Goal: Task Accomplishment & Management: Use online tool/utility

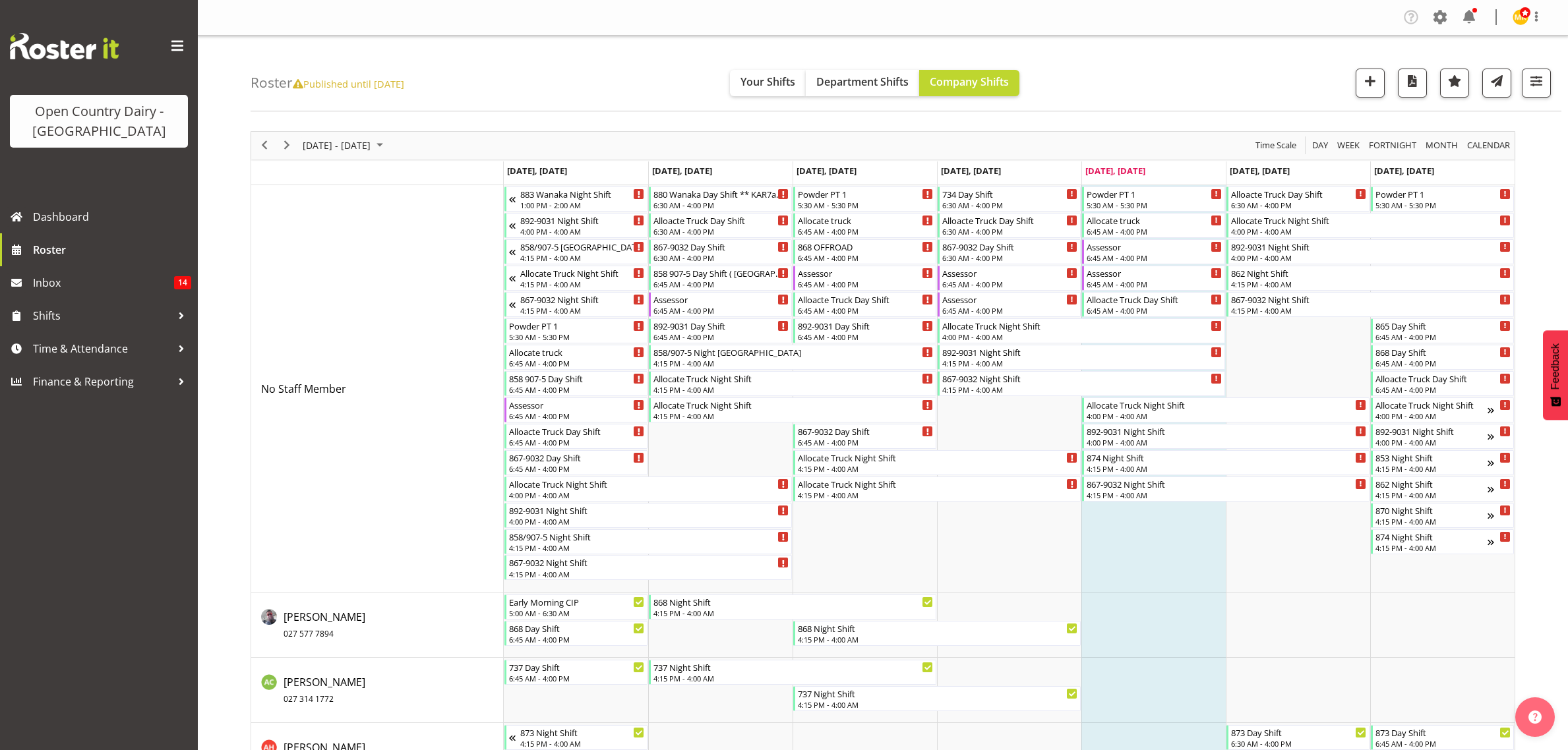
click at [1538, 72] on span "button" at bounding box center [1535, 80] width 17 height 17
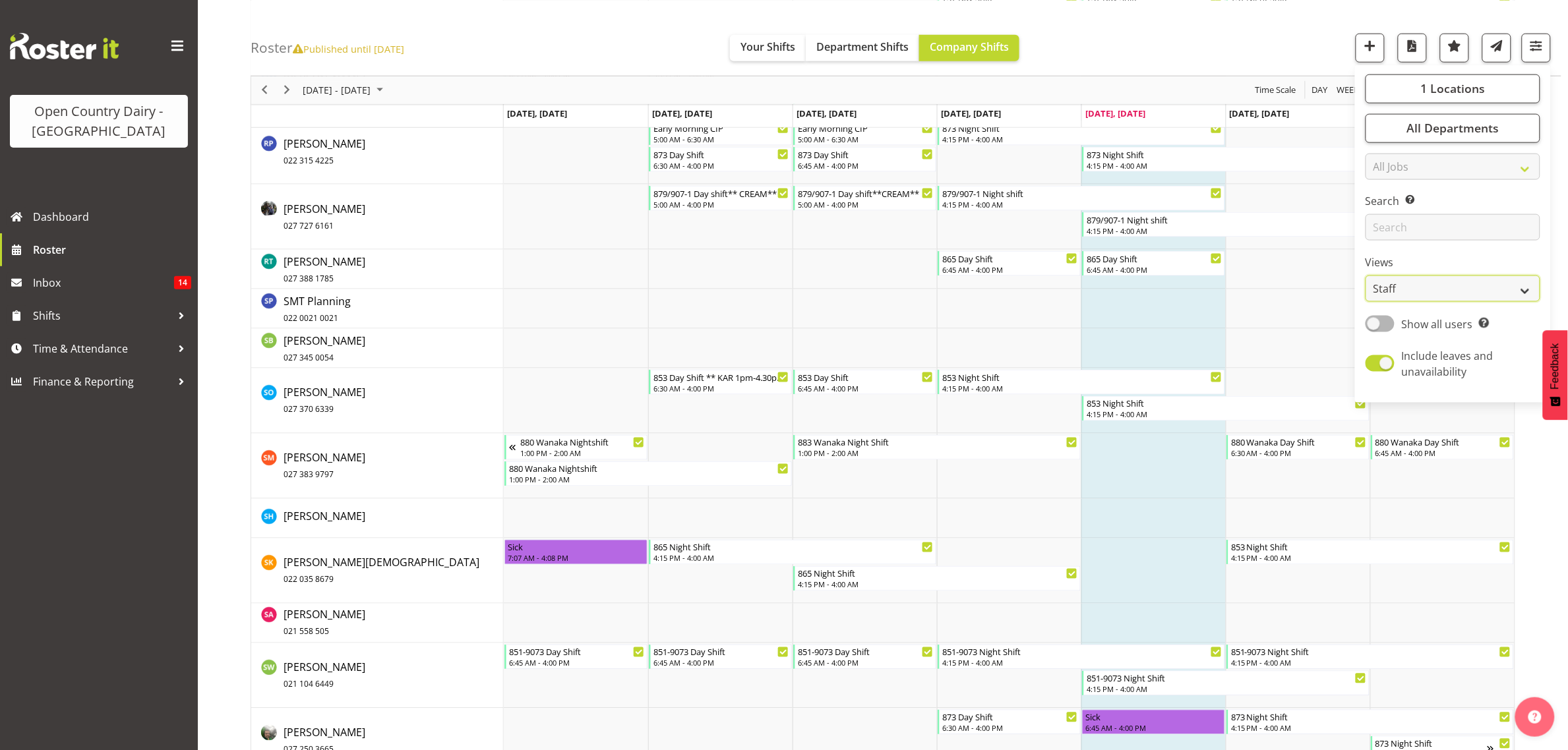
click at [1524, 284] on select "Staff Role Shift - Horizontal Shift - Vertical Staff - Location" at bounding box center [1453, 289] width 175 height 27
select select "shiftH"
click at [1366, 302] on select "Staff Role Shift - Horizontal Shift - Vertical Staff - Location" at bounding box center [1453, 289] width 175 height 27
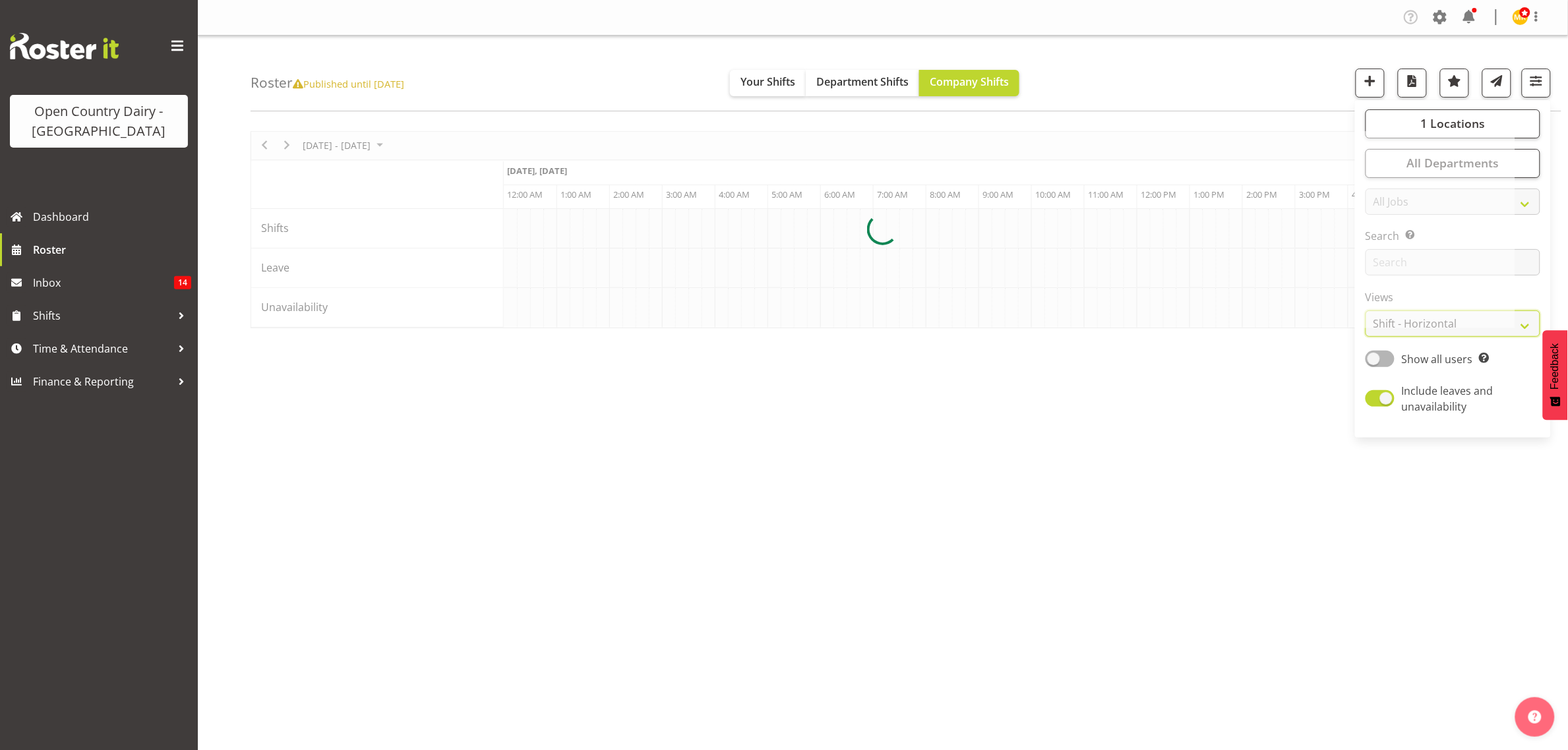
scroll to position [0, 0]
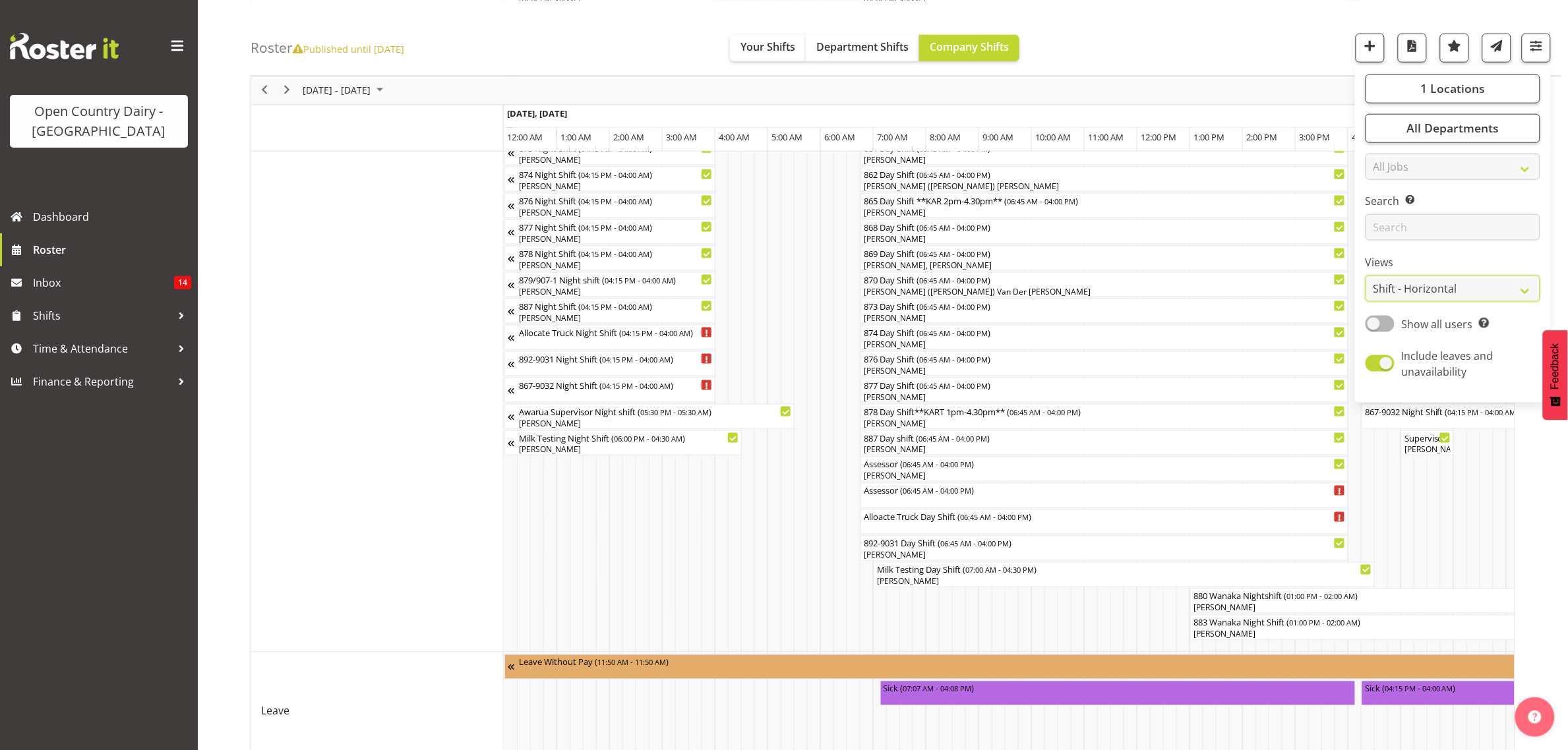
scroll to position [682, 0]
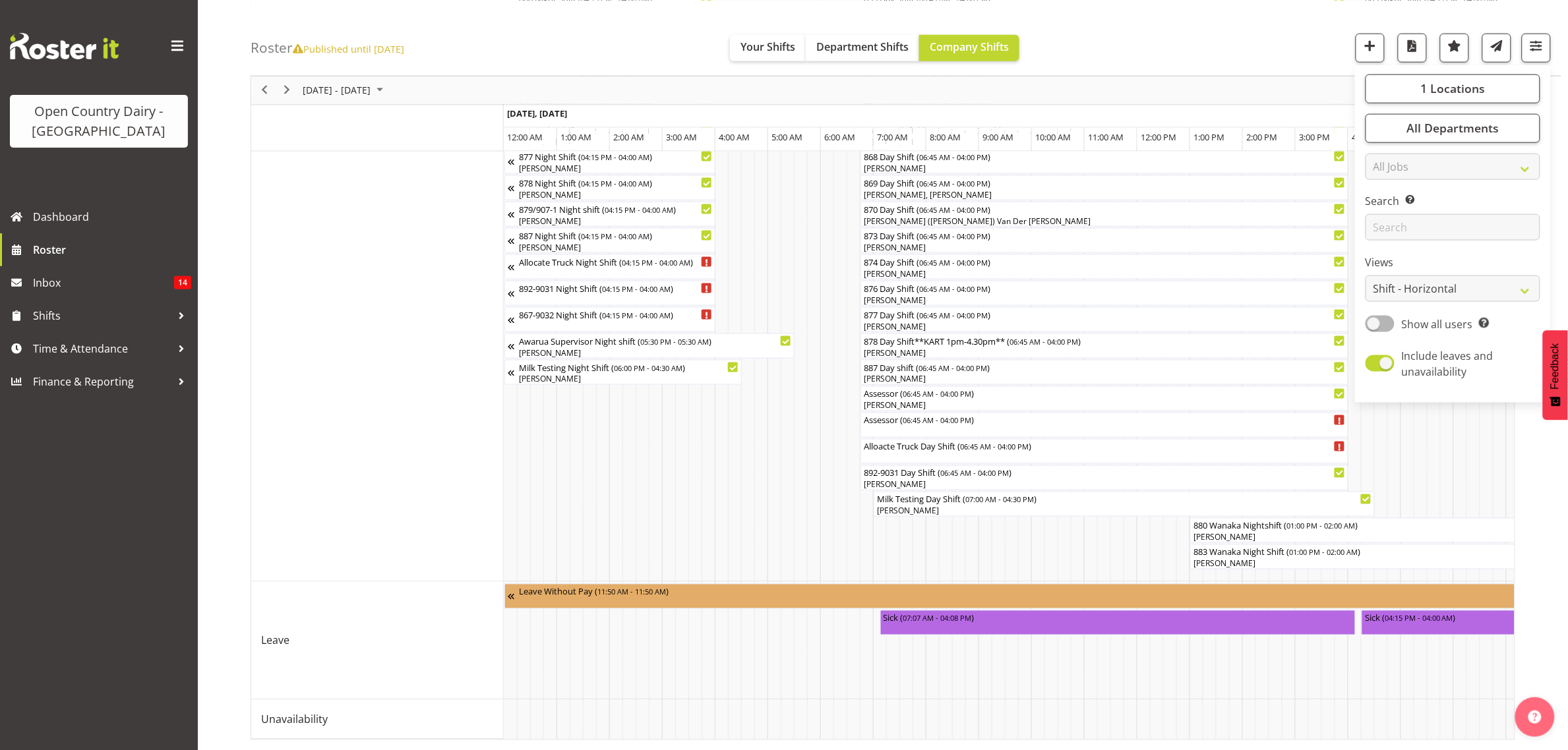
click at [1556, 604] on div "[DATE] - [DATE] [DATE] Timeline Day Timeline Week Timeline Fortnight Timeline M…" at bounding box center [909, 102] width 1317 height 1297
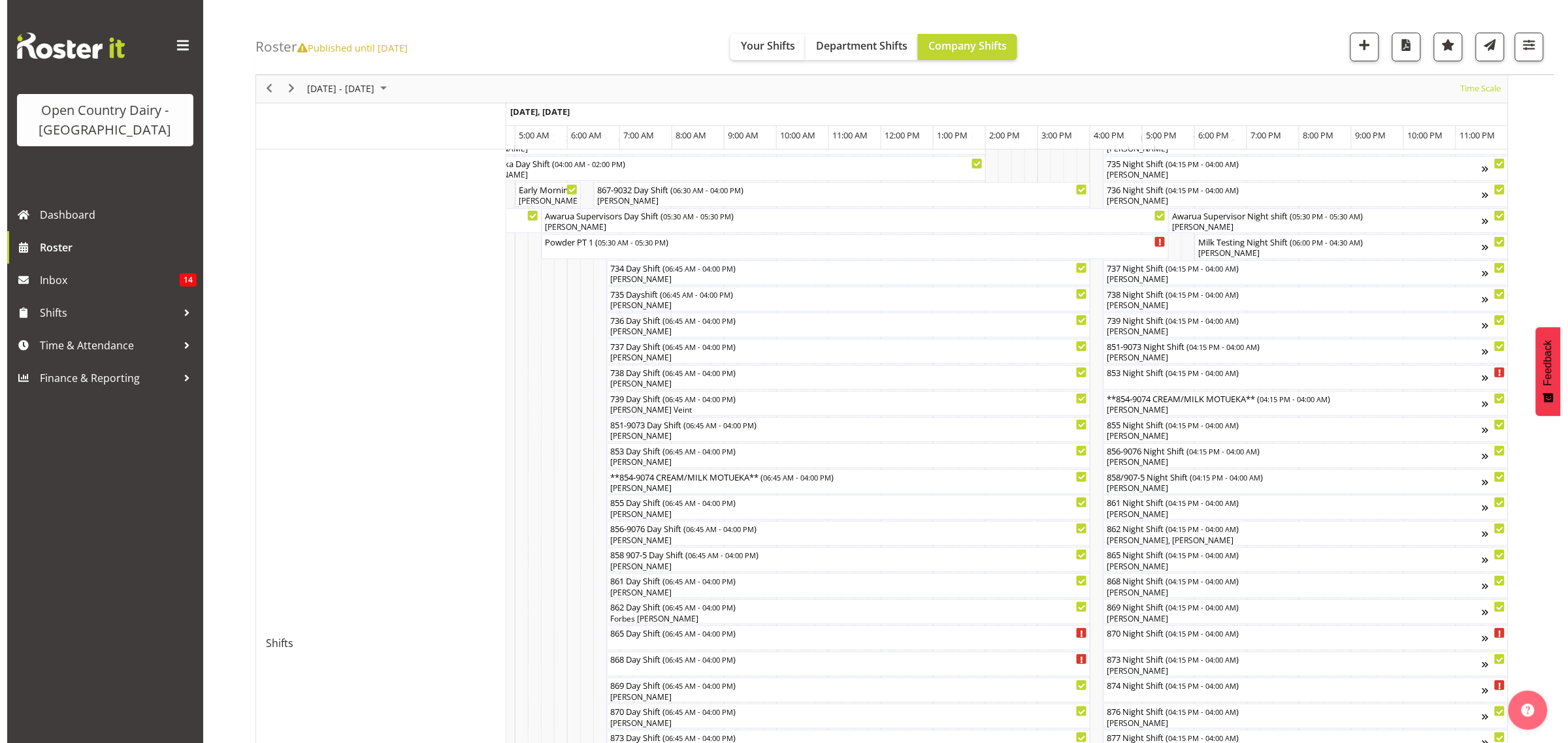
scroll to position [103, 0]
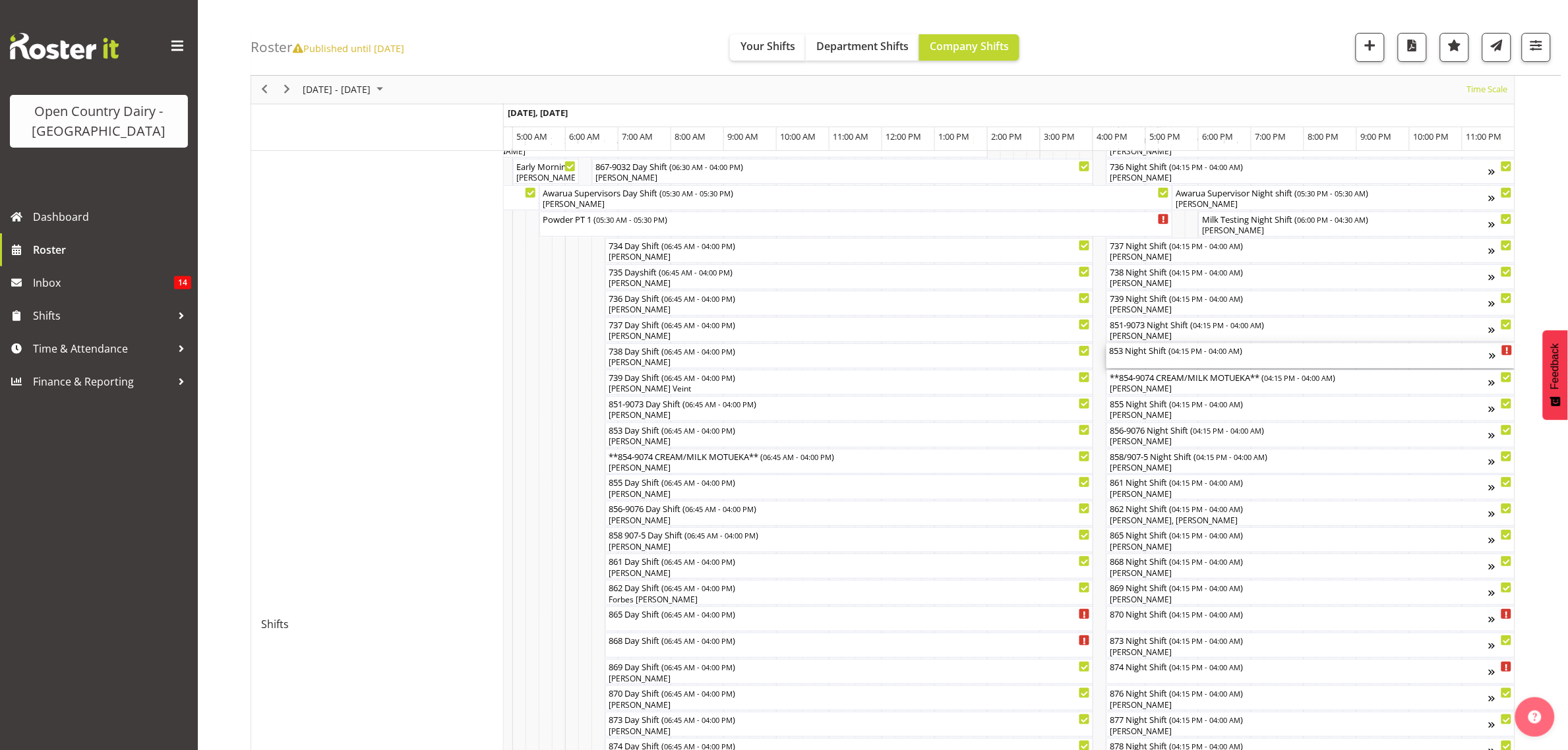
click at [1146, 353] on div "853 Night Shift ( 04:15 PM - 04:00 AM )" at bounding box center [1299, 349] width 381 height 13
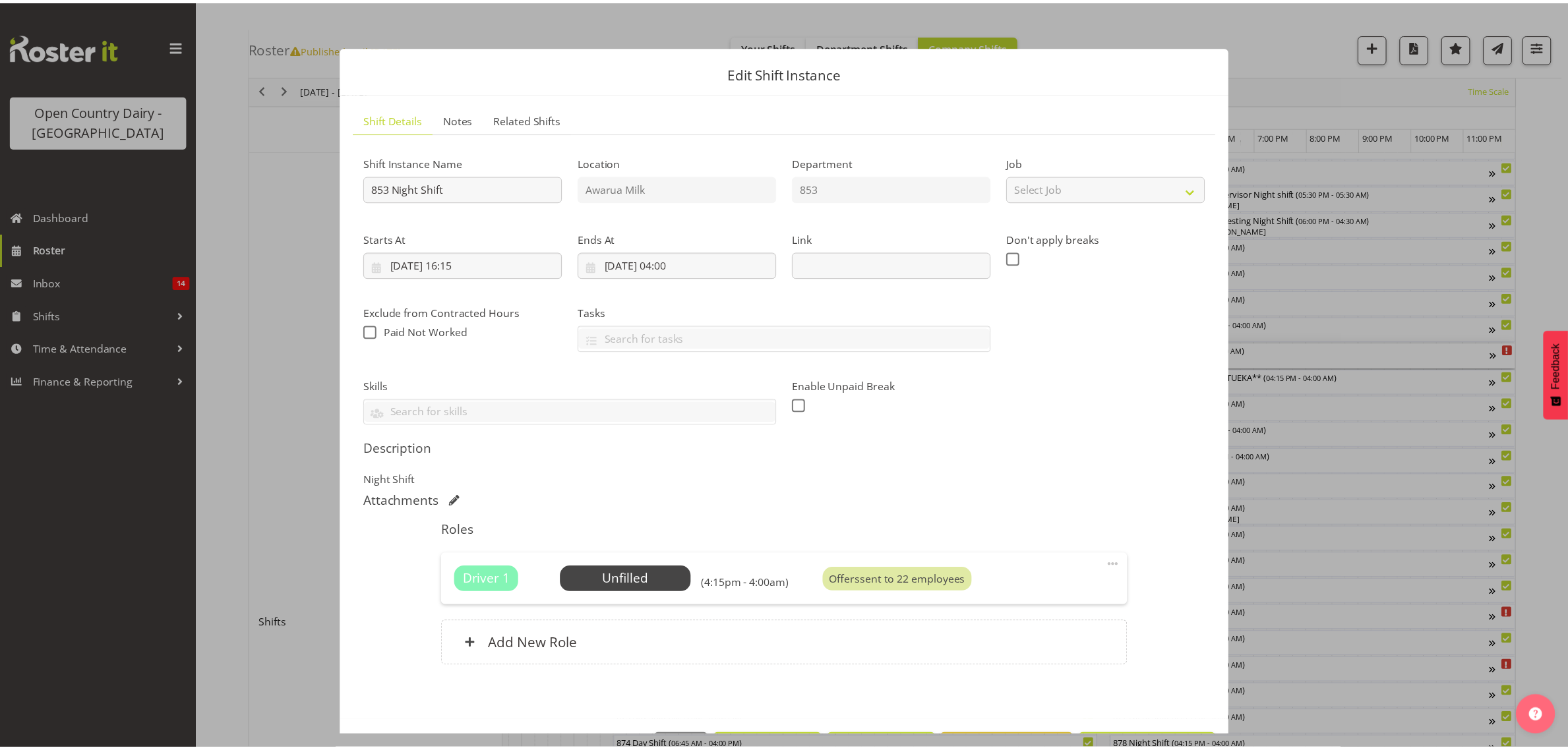
scroll to position [0, 7839]
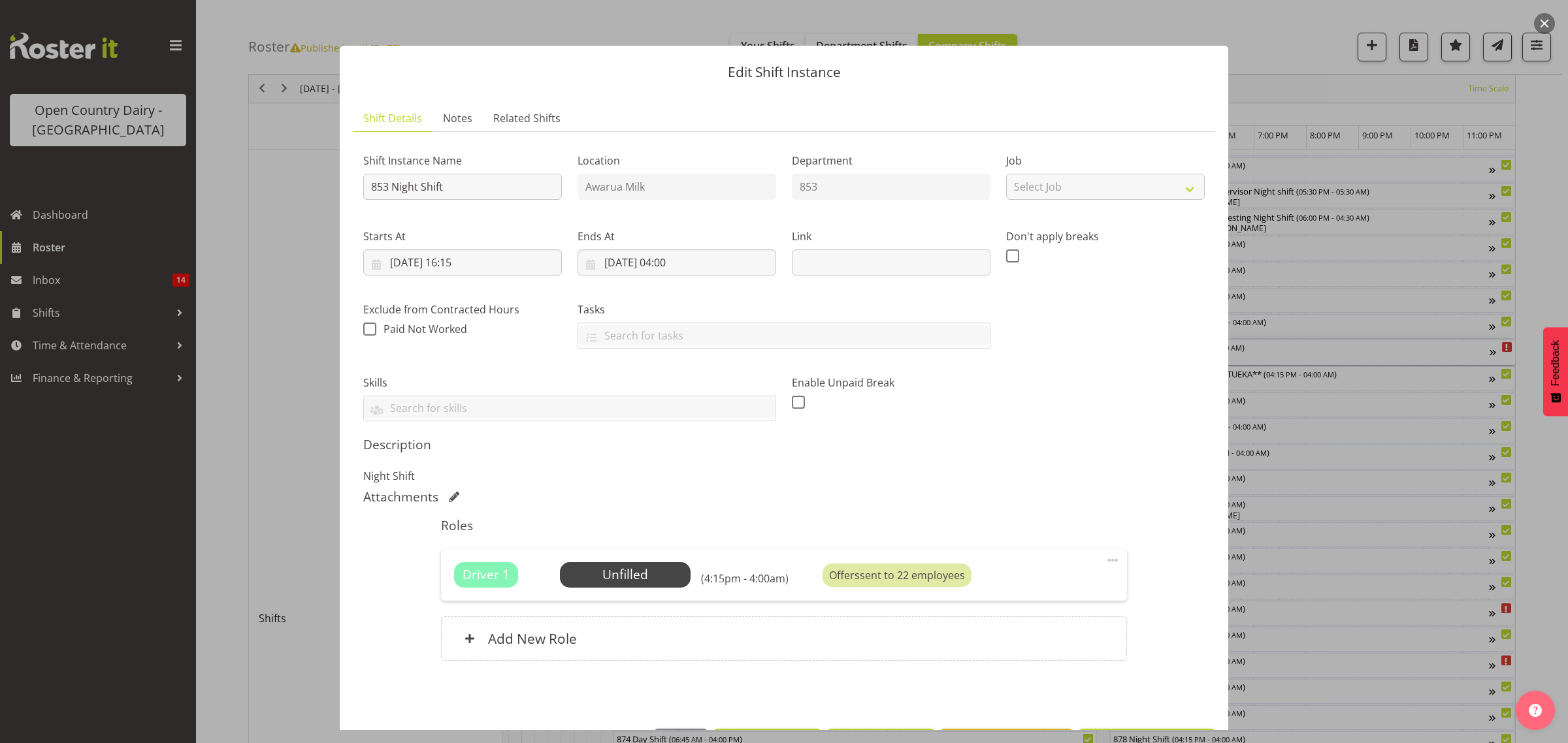
click at [1550, 605] on div at bounding box center [784, 372] width 1568 height 743
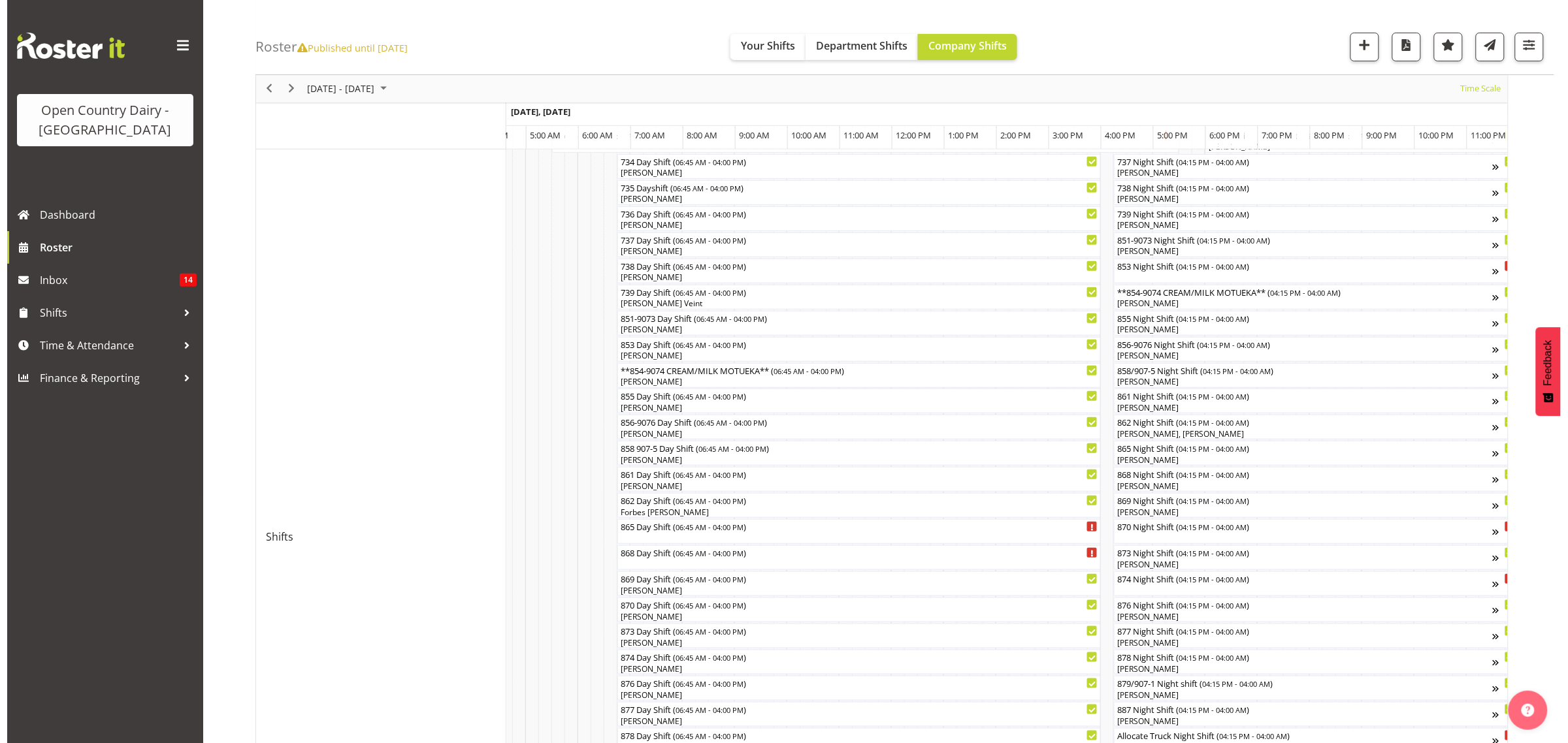
scroll to position [266, 0]
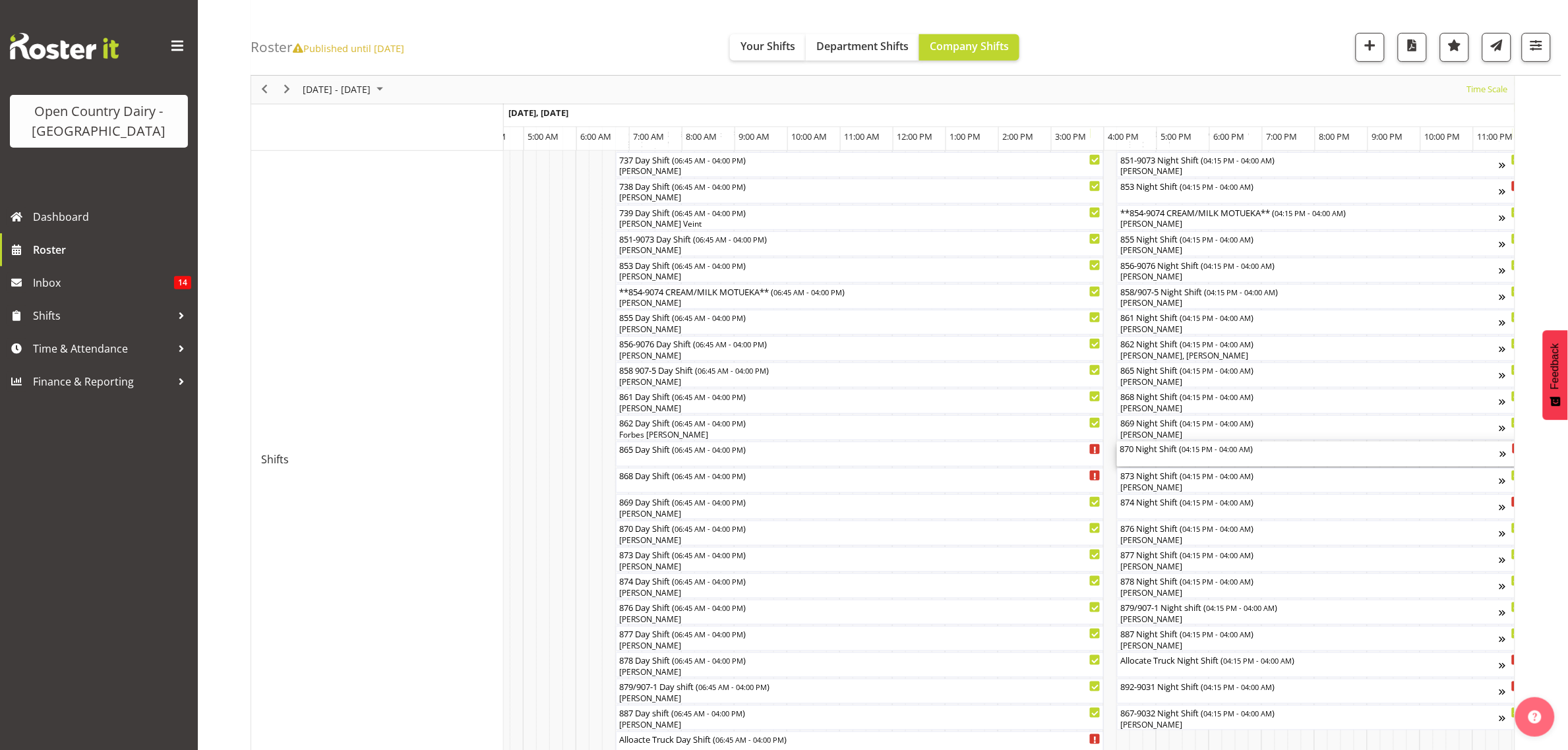
click at [1148, 457] on div "870 Night Shift ( 04:15 PM - 04:00 AM )" at bounding box center [1310, 453] width 381 height 25
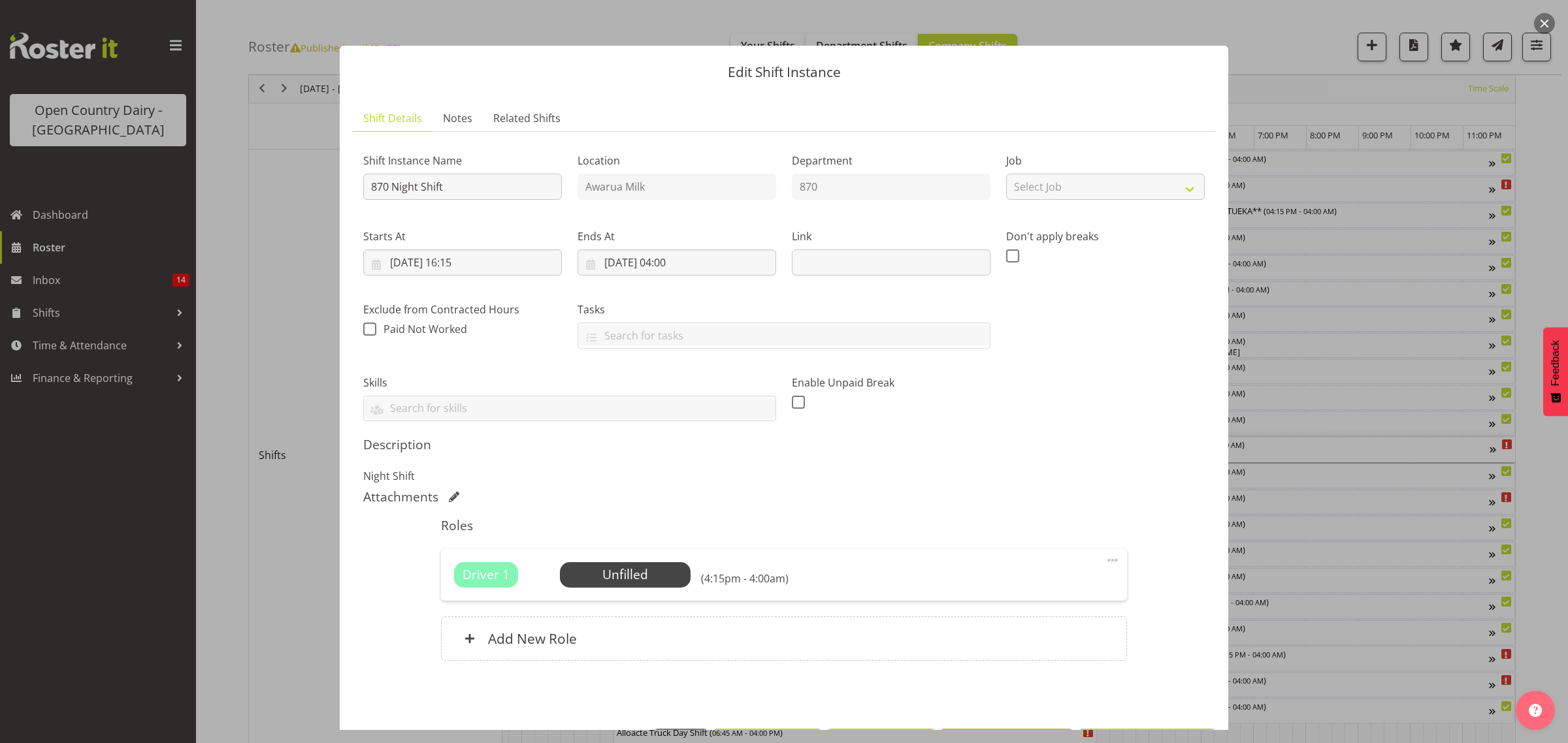
click at [1527, 582] on div at bounding box center [784, 372] width 1568 height 743
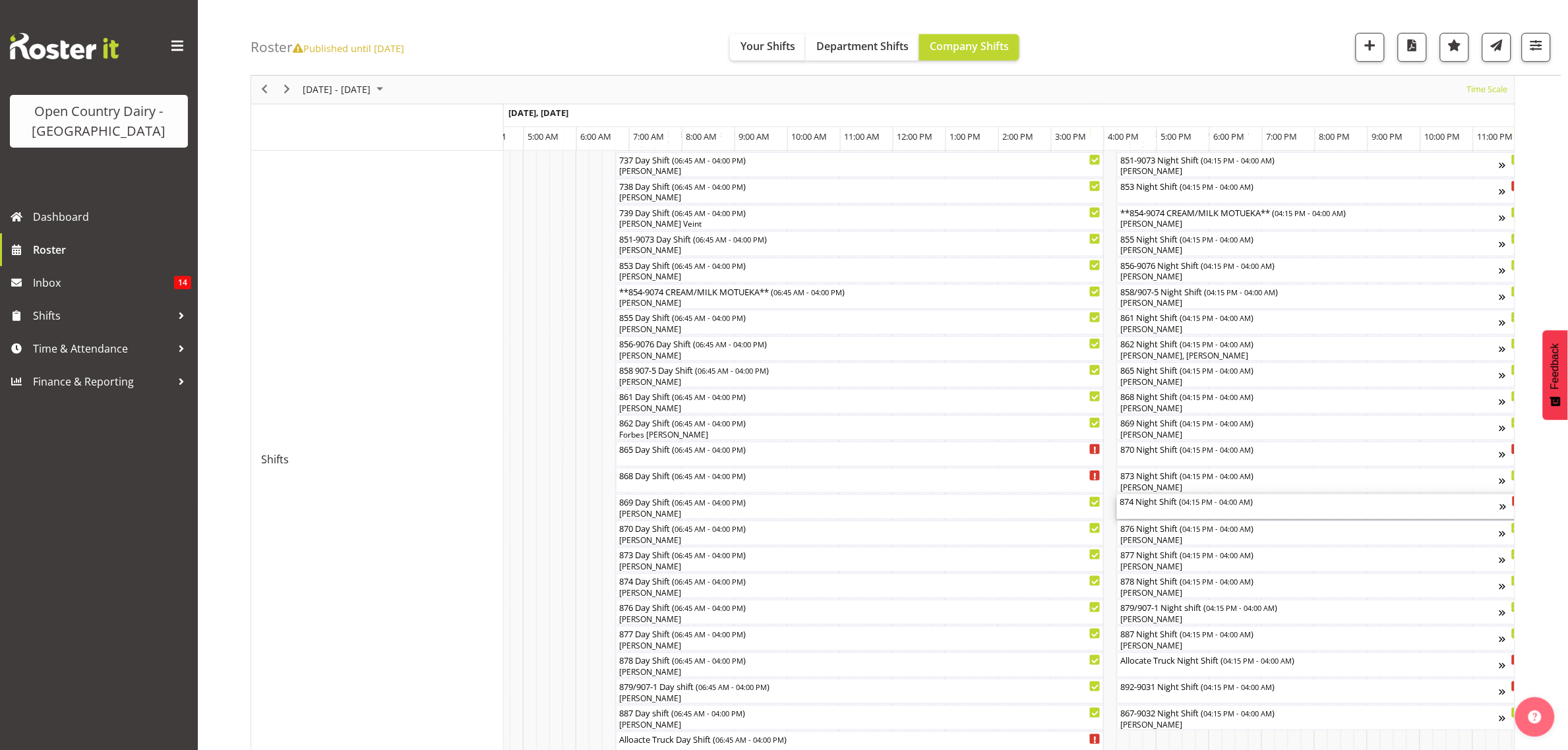
click at [1146, 506] on div "874 Night Shift ( 04:15 PM - 04:00 AM )" at bounding box center [1310, 500] width 381 height 13
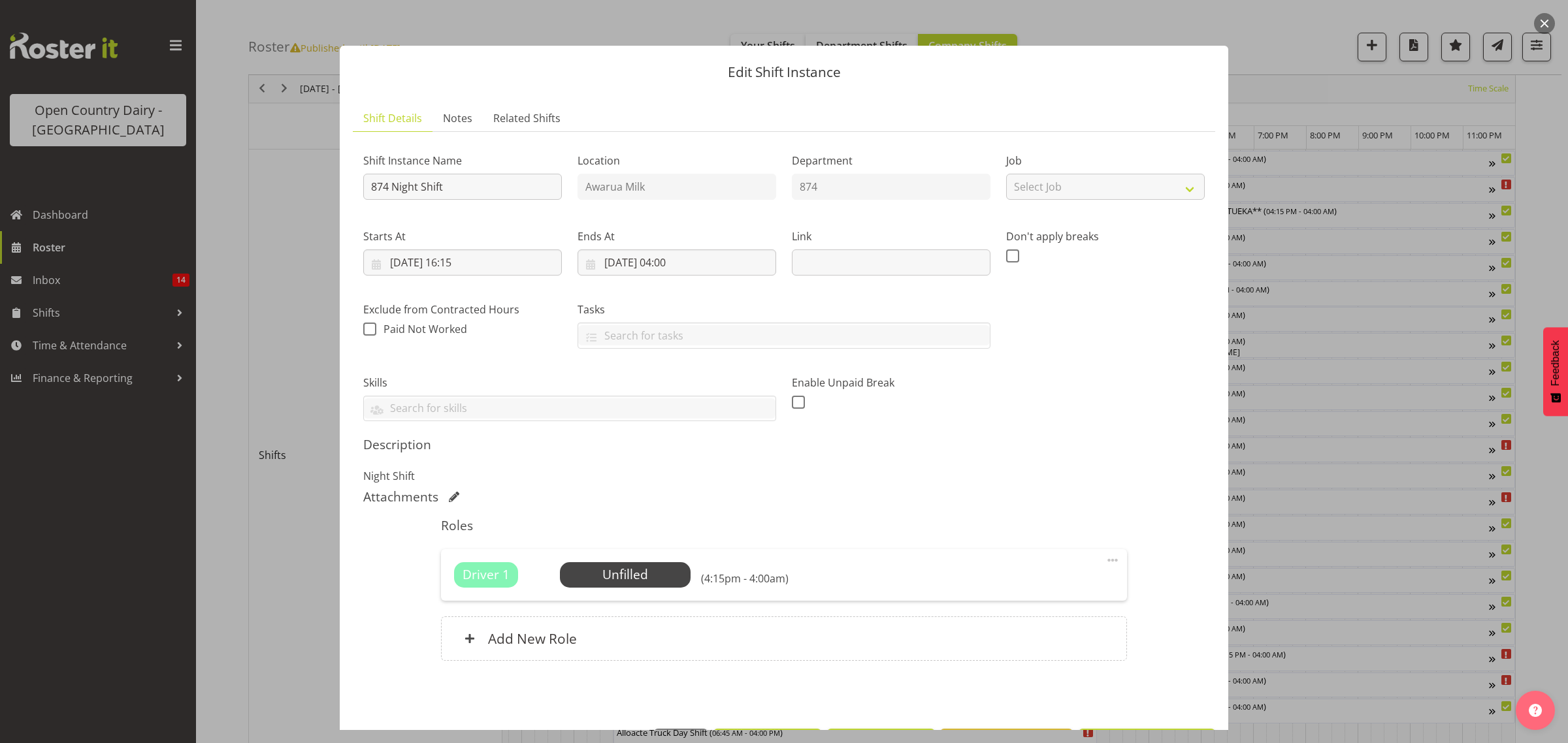
click at [1535, 582] on div at bounding box center [784, 372] width 1568 height 743
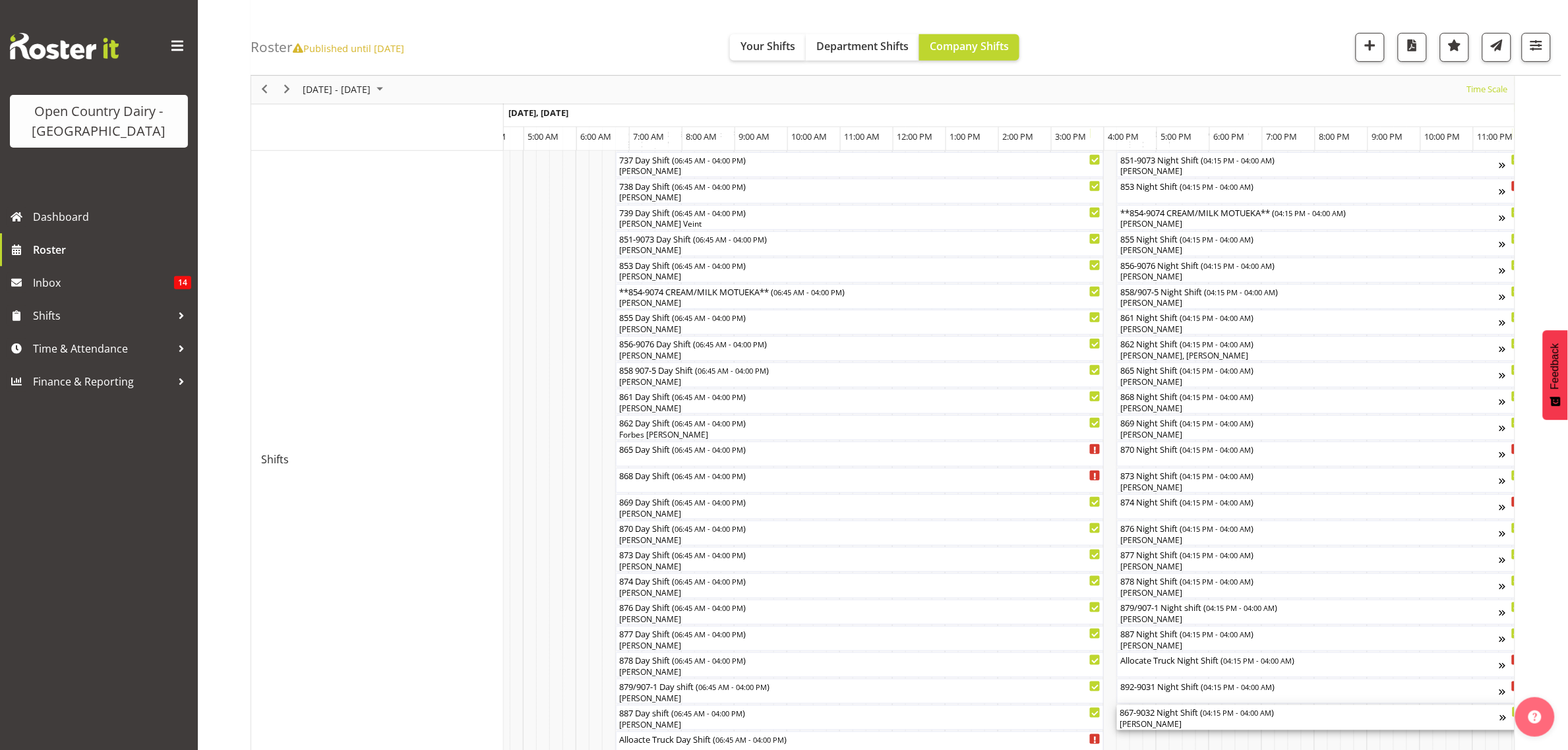
click at [1160, 725] on div "[PERSON_NAME]" at bounding box center [1310, 724] width 381 height 12
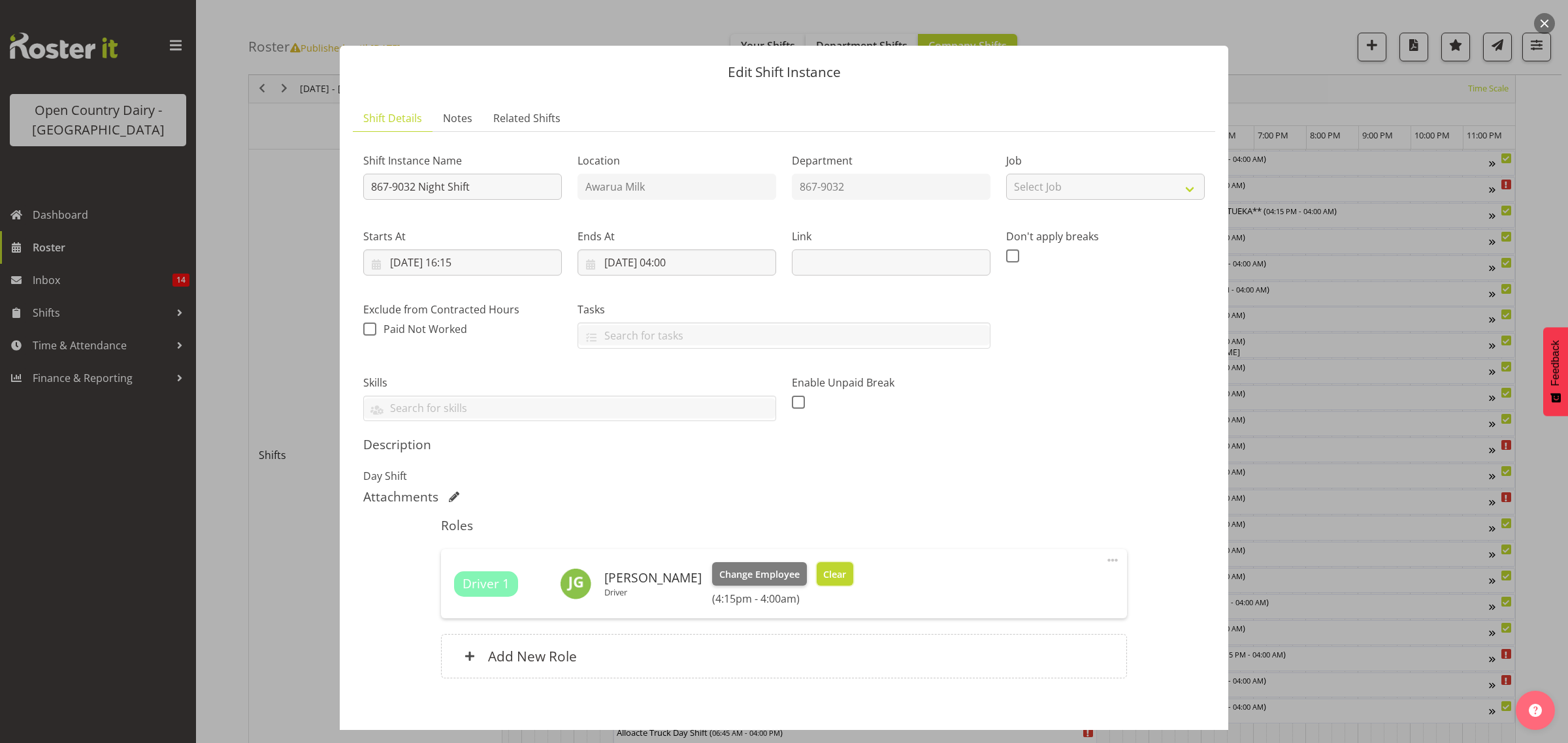
click at [823, 576] on span "Clear" at bounding box center [834, 575] width 23 height 15
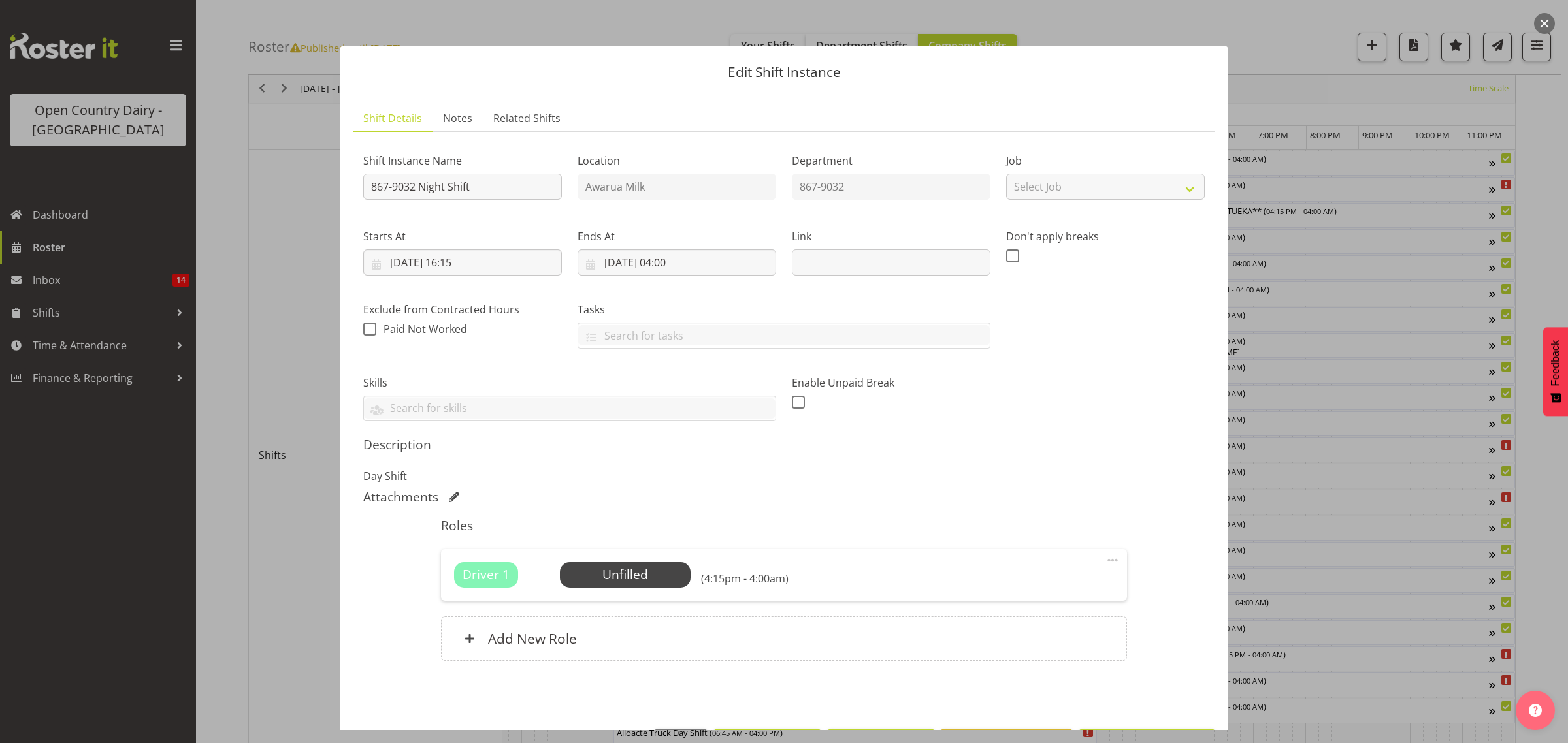
click at [1331, 634] on div at bounding box center [784, 372] width 1568 height 743
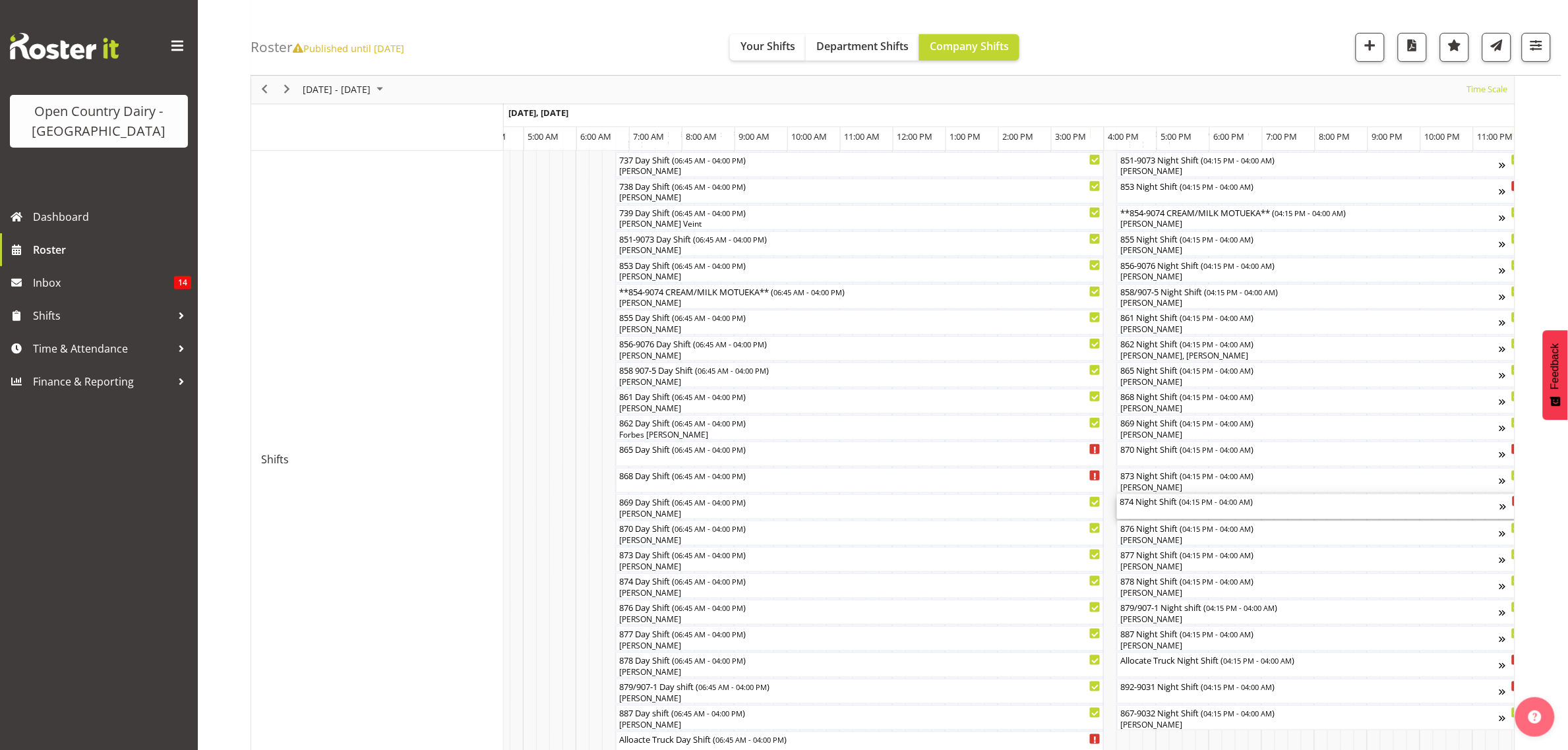
click at [1151, 503] on div "874 Night Shift ( 04:15 PM - 04:00 AM )" at bounding box center [1310, 500] width 381 height 13
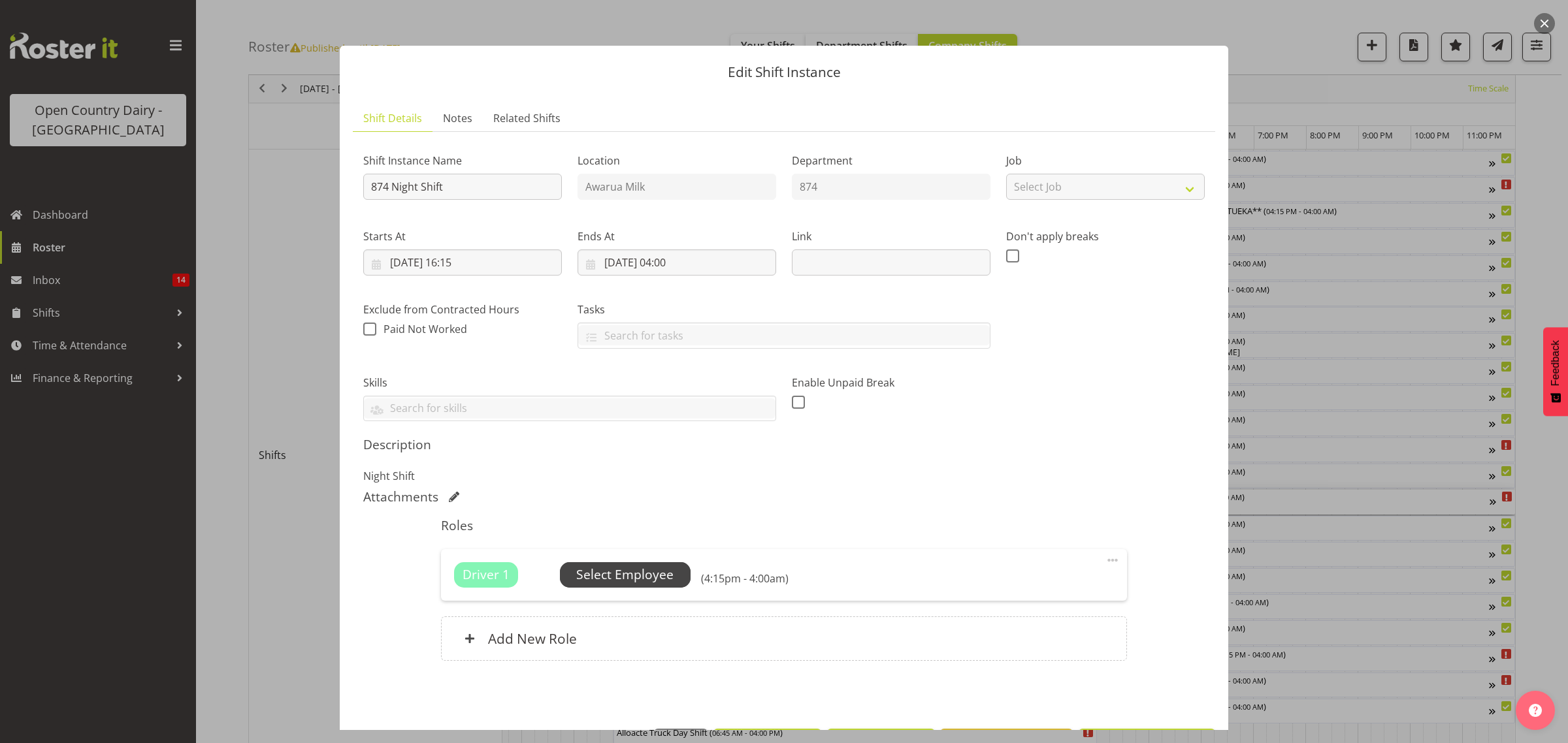
click at [634, 579] on span "Select Employee" at bounding box center [624, 575] width 97 height 19
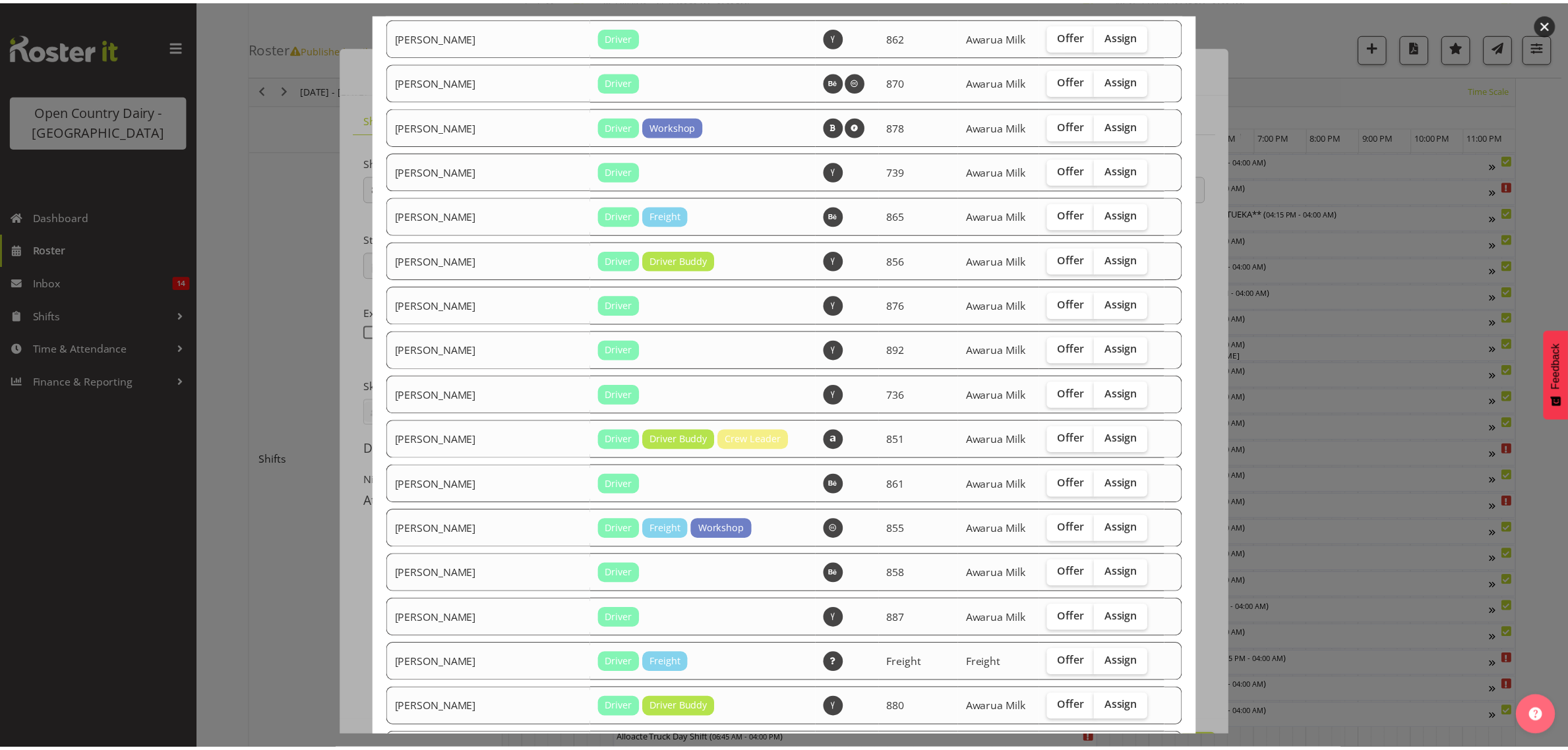
scroll to position [494, 0]
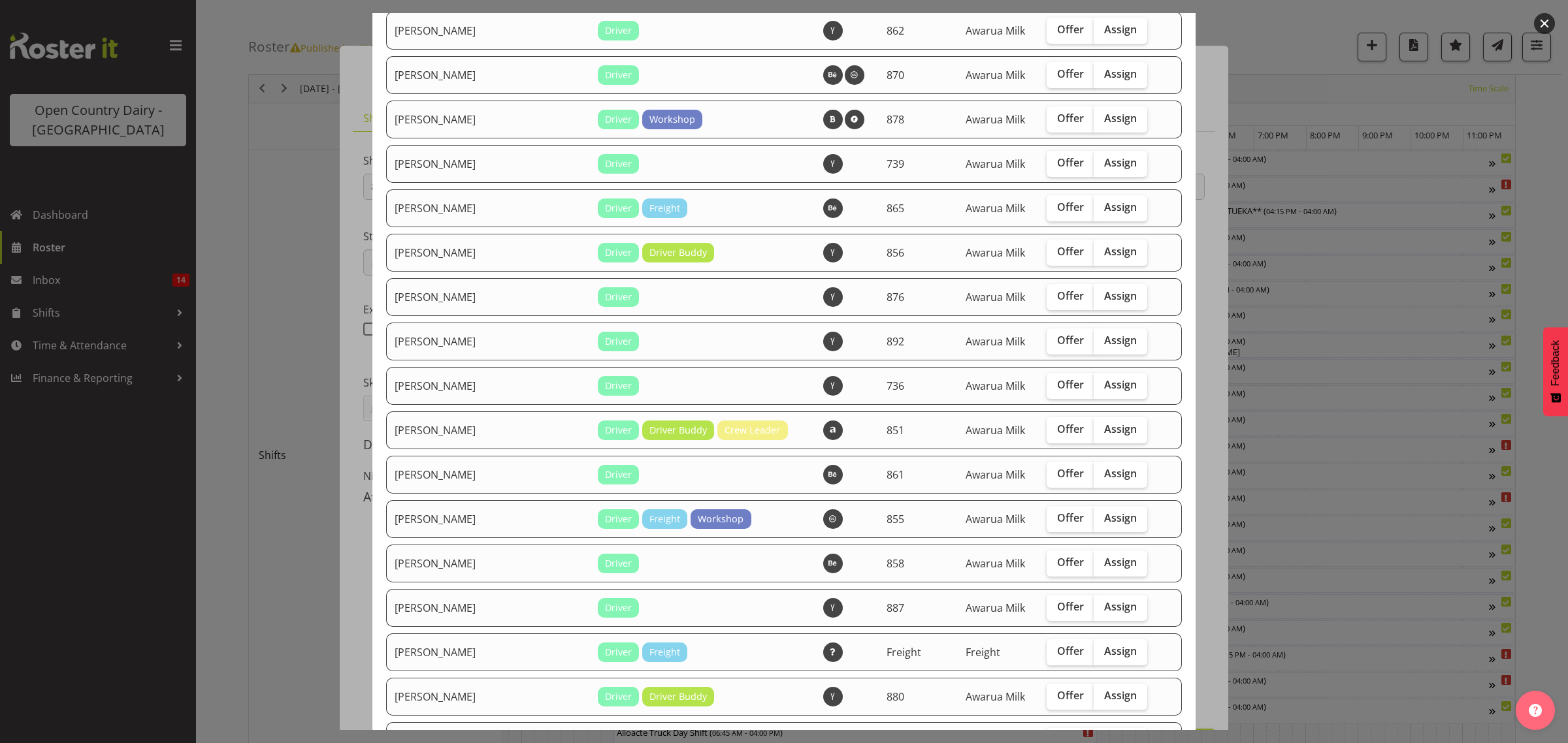
click at [1303, 490] on div at bounding box center [784, 372] width 1568 height 743
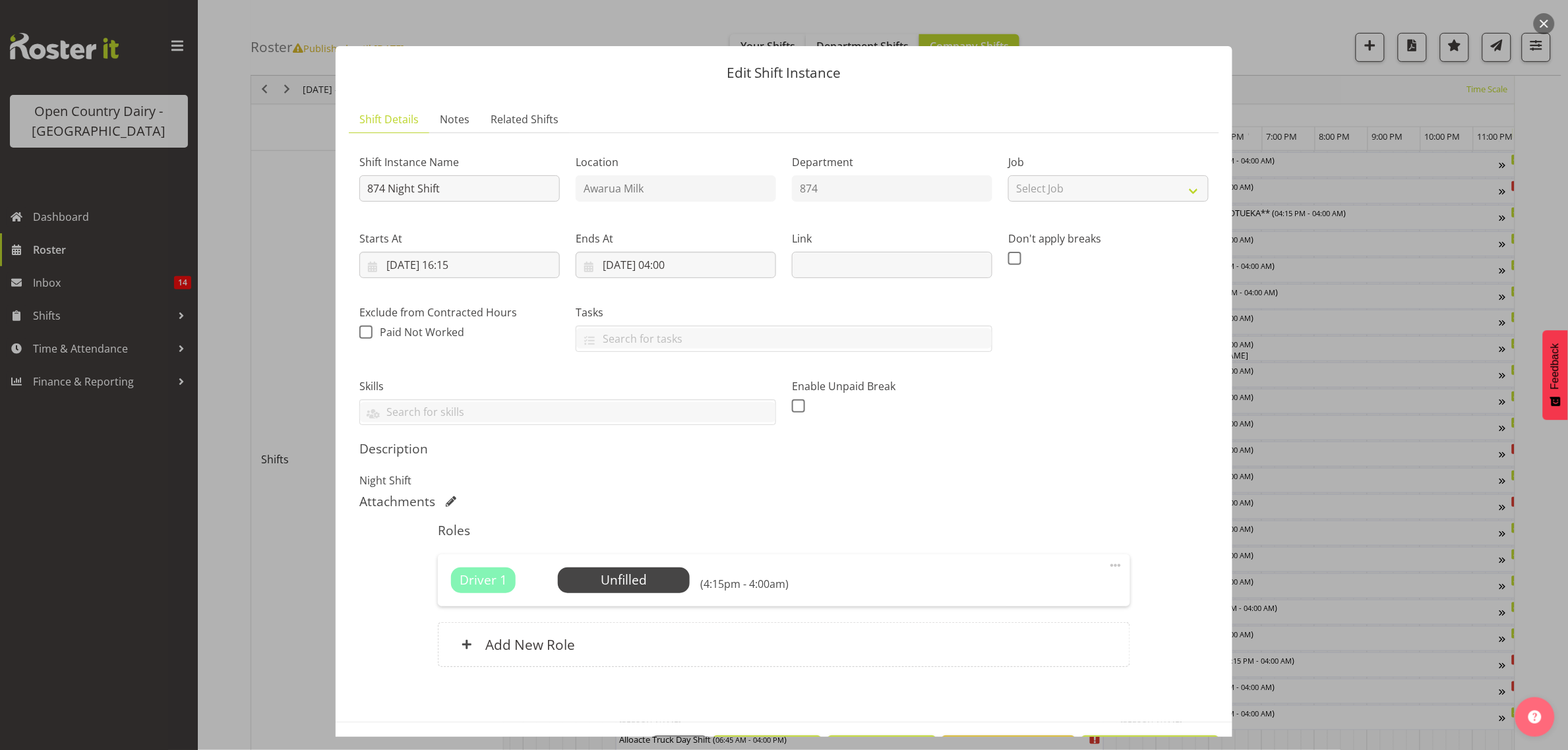
click at [1280, 545] on div at bounding box center [784, 375] width 1568 height 750
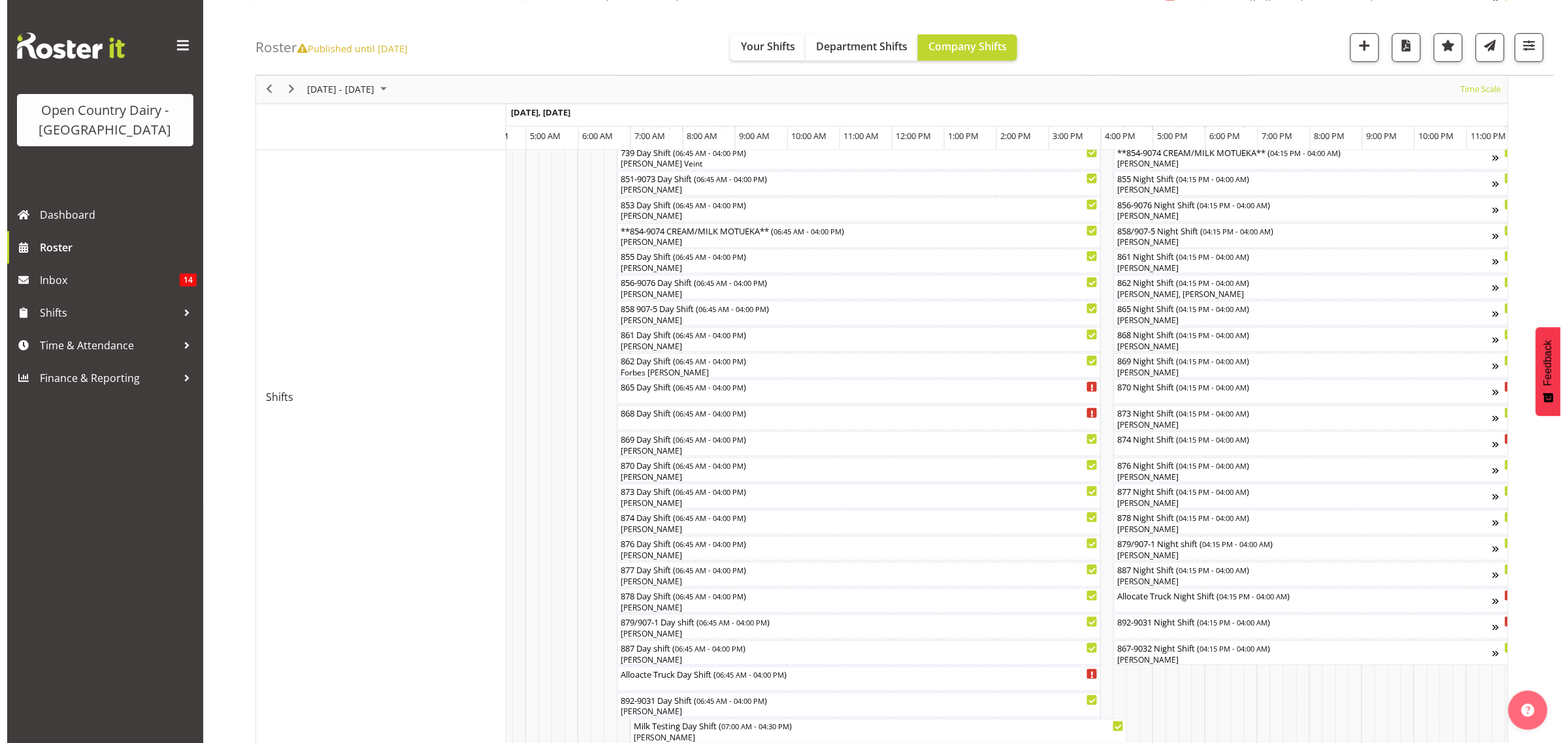
scroll to position [348, 0]
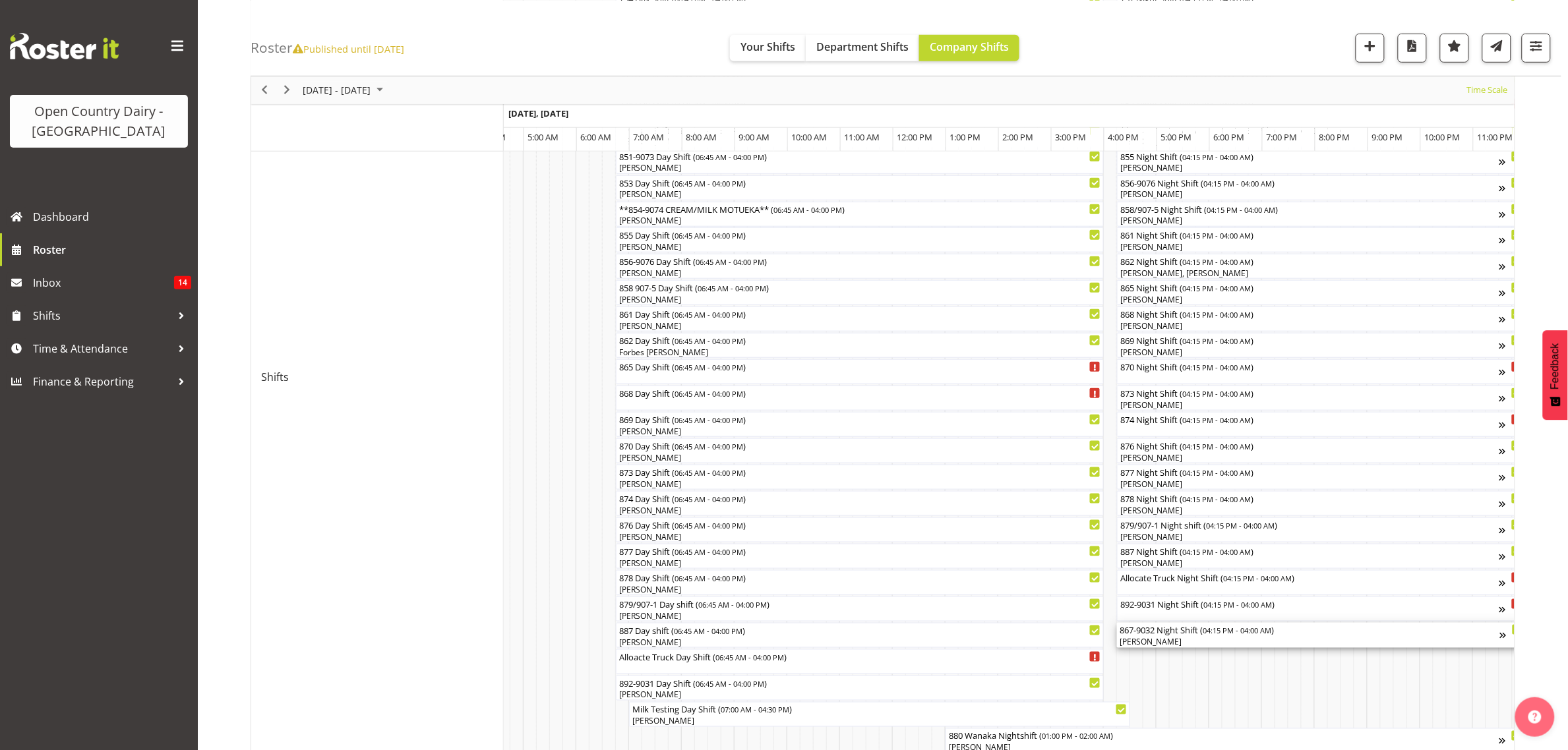
click at [1167, 635] on div "867-9032 Night Shift ( 04:15 PM - 04:00 AM )" at bounding box center [1310, 629] width 381 height 13
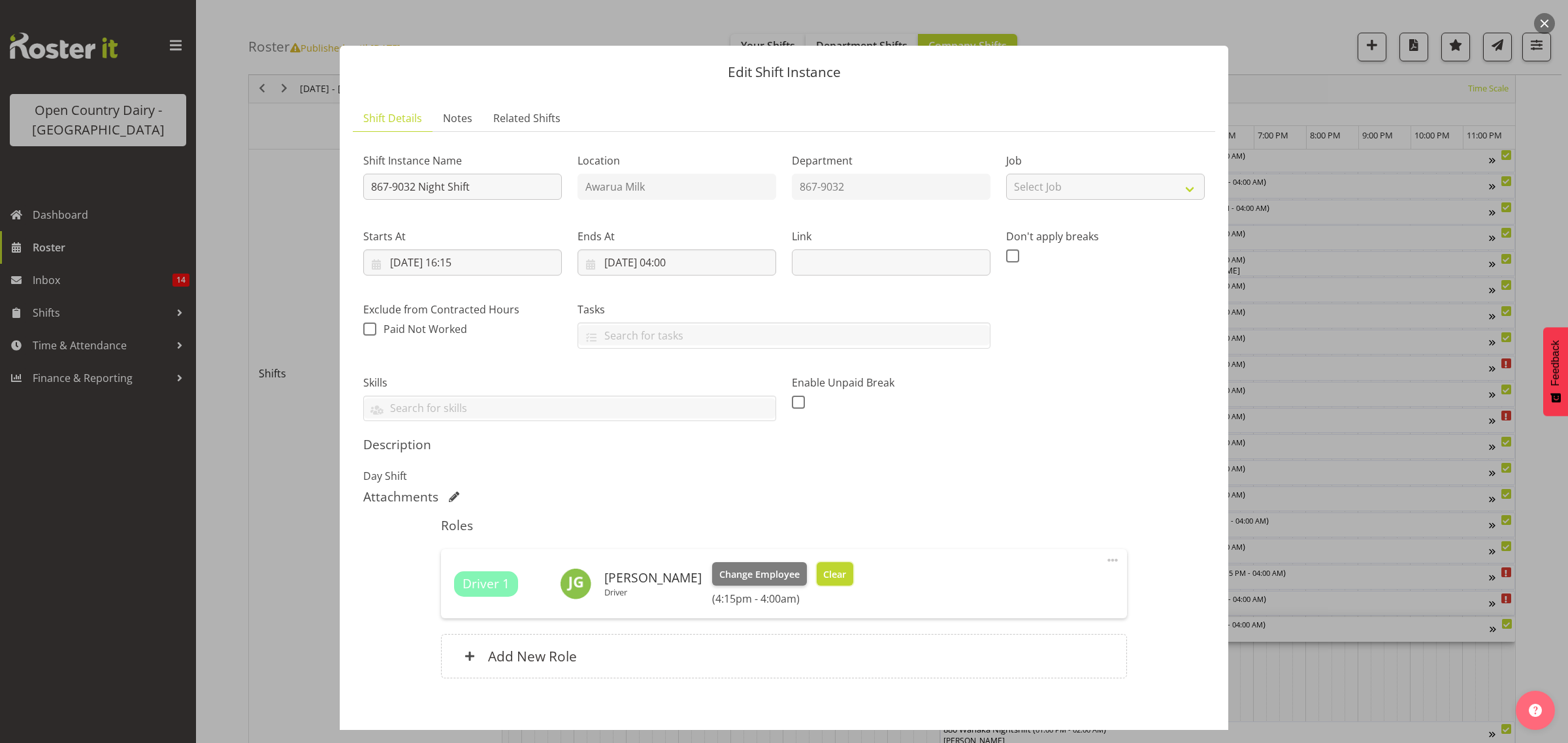
click at [823, 574] on span "Clear" at bounding box center [834, 575] width 23 height 15
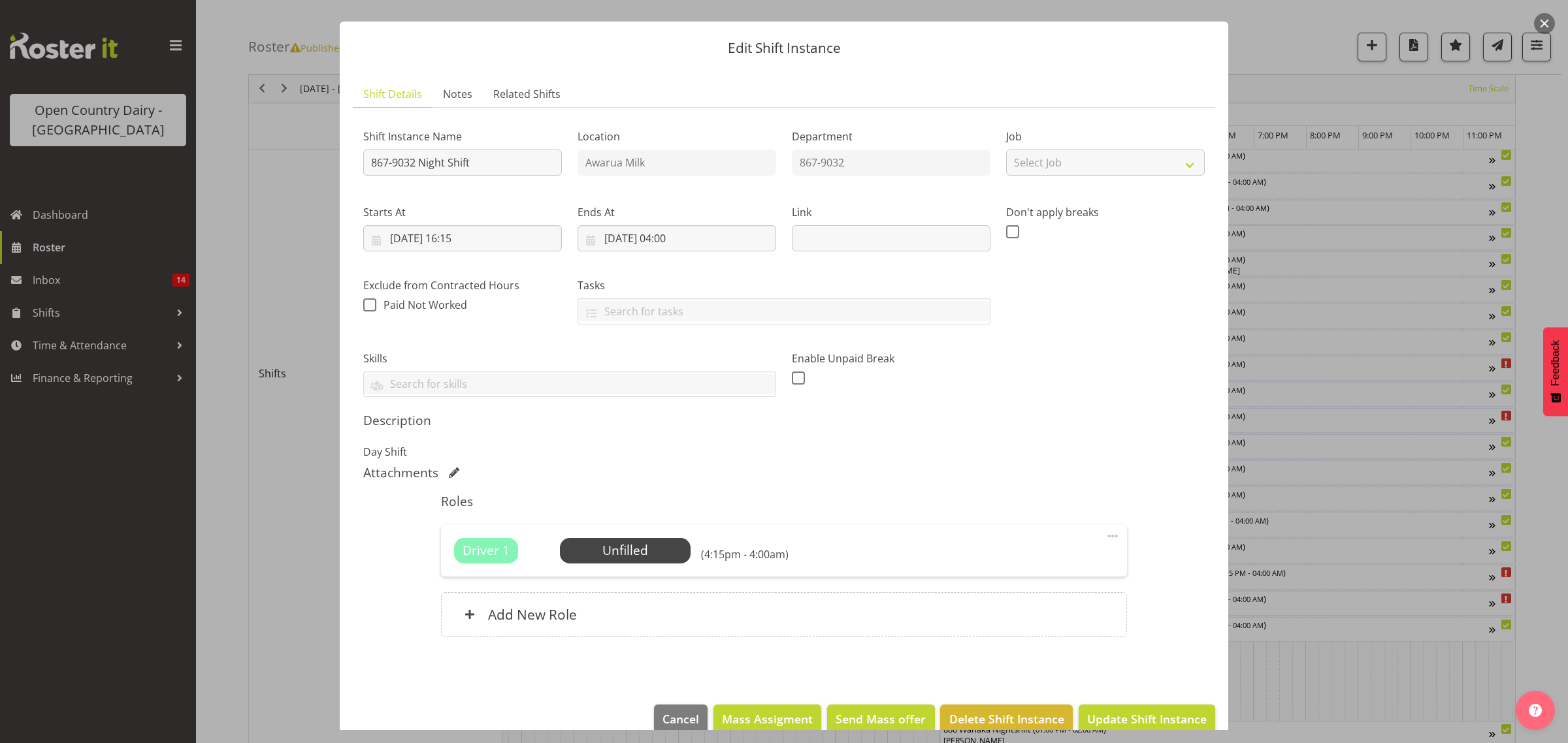
scroll to position [47, 0]
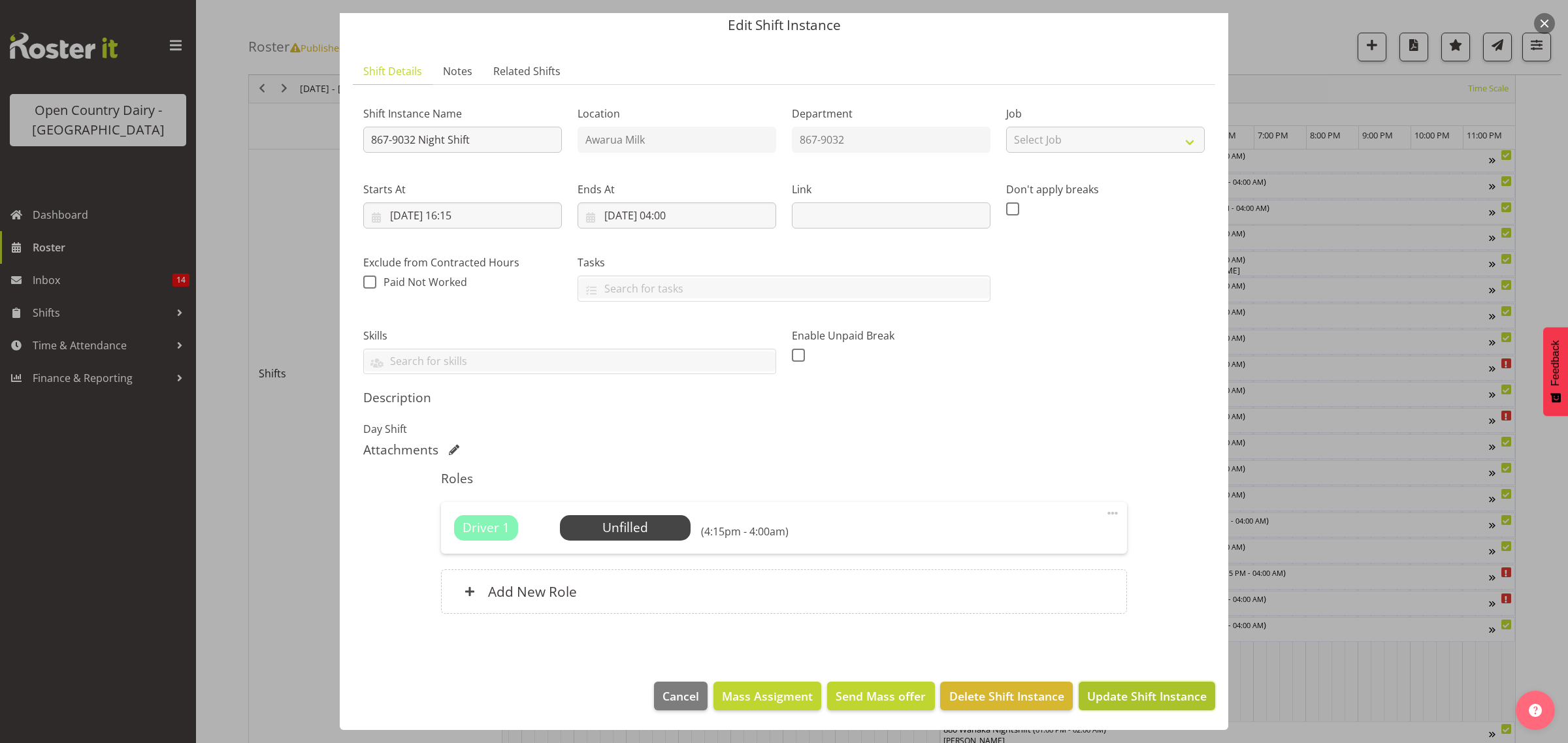
click at [1121, 688] on span "Update Shift Instance" at bounding box center [1147, 696] width 120 height 17
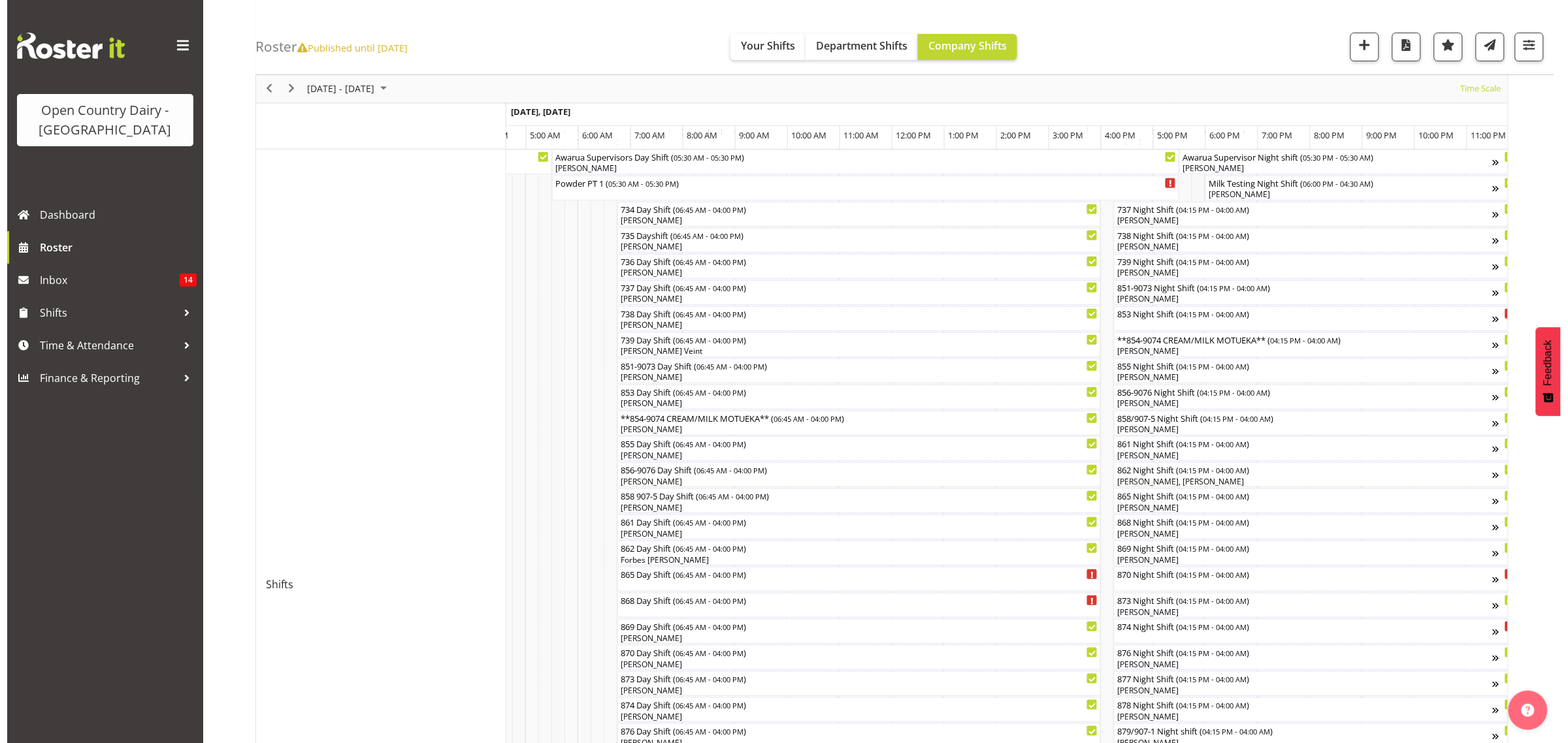
scroll to position [163, 0]
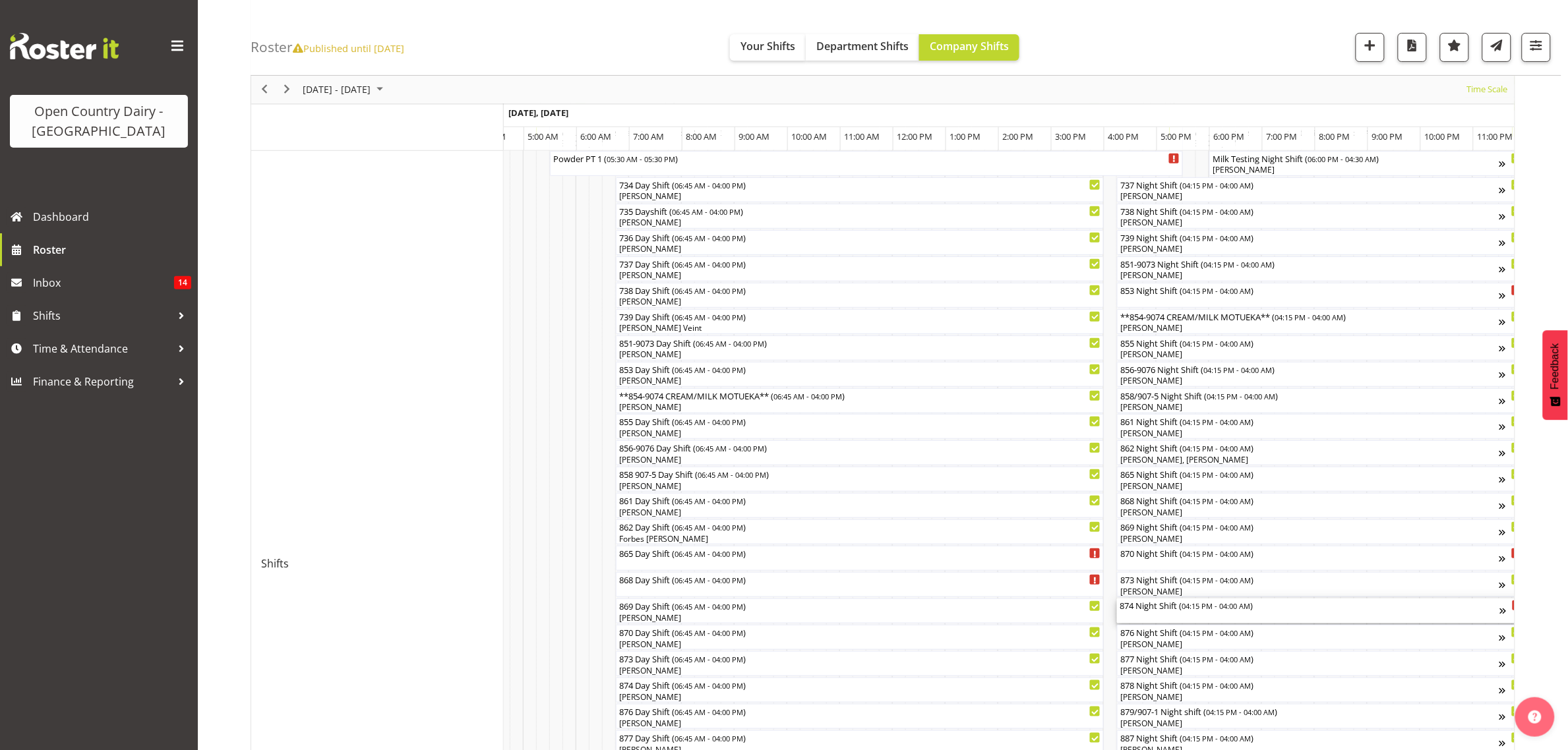
click at [1147, 607] on div "874 Night Shift ( 04:15 PM - 04:00 AM )" at bounding box center [1310, 605] width 381 height 13
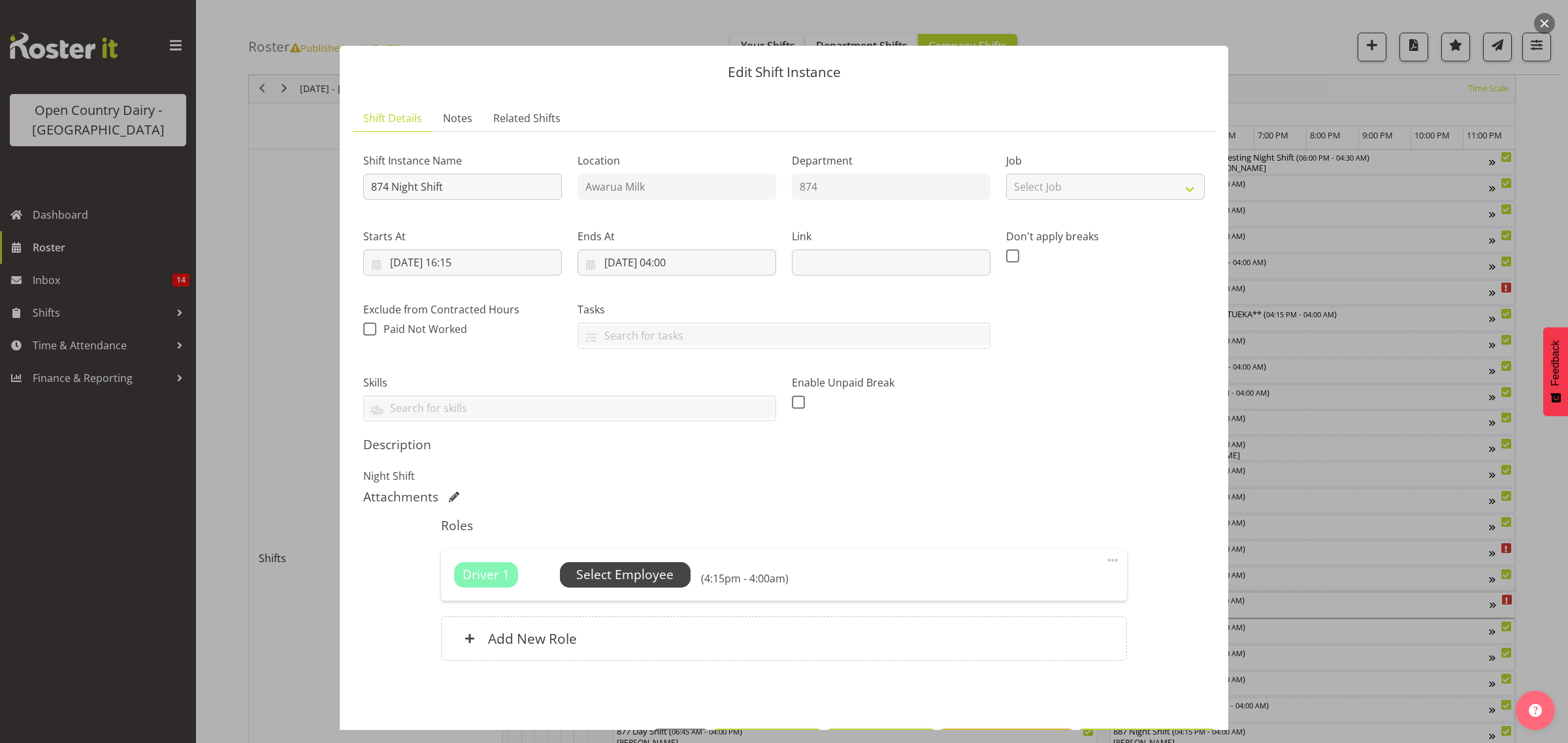
click at [609, 576] on span "Select Employee" at bounding box center [624, 575] width 97 height 19
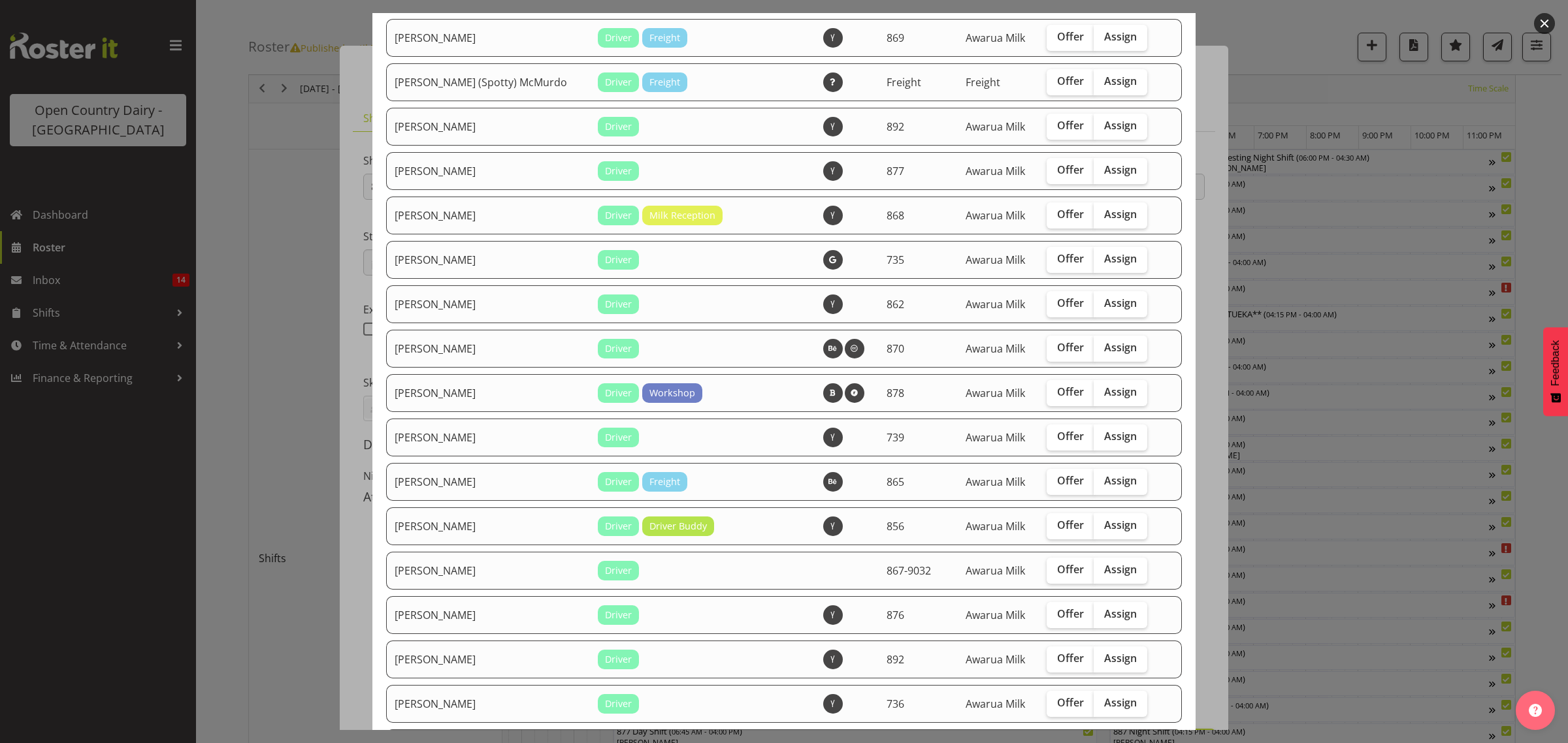
scroll to position [326, 0]
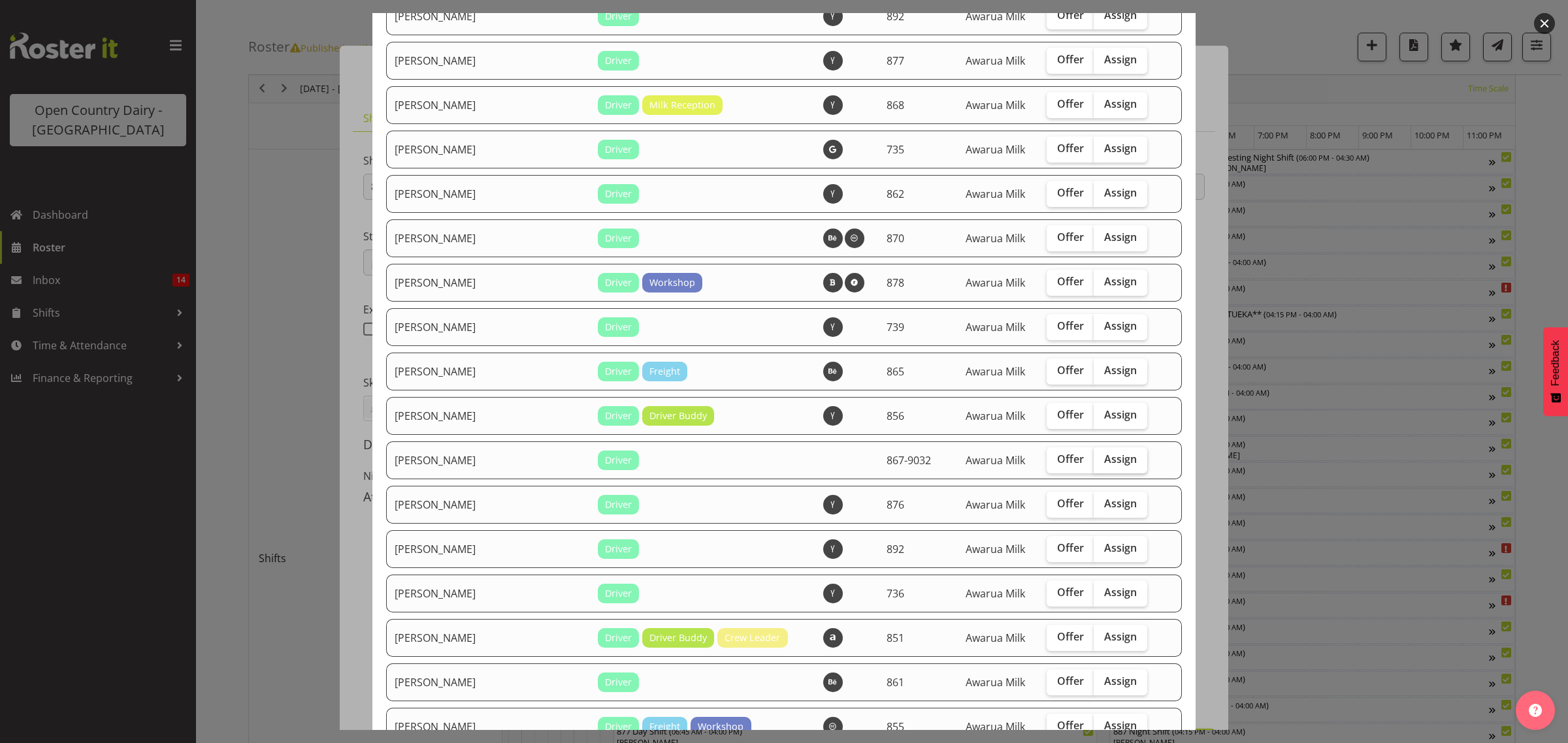
click at [1104, 466] on span "Assign" at bounding box center [1120, 459] width 32 height 13
click at [1096, 464] on input "Assign" at bounding box center [1098, 459] width 9 height 9
checkbox input "true"
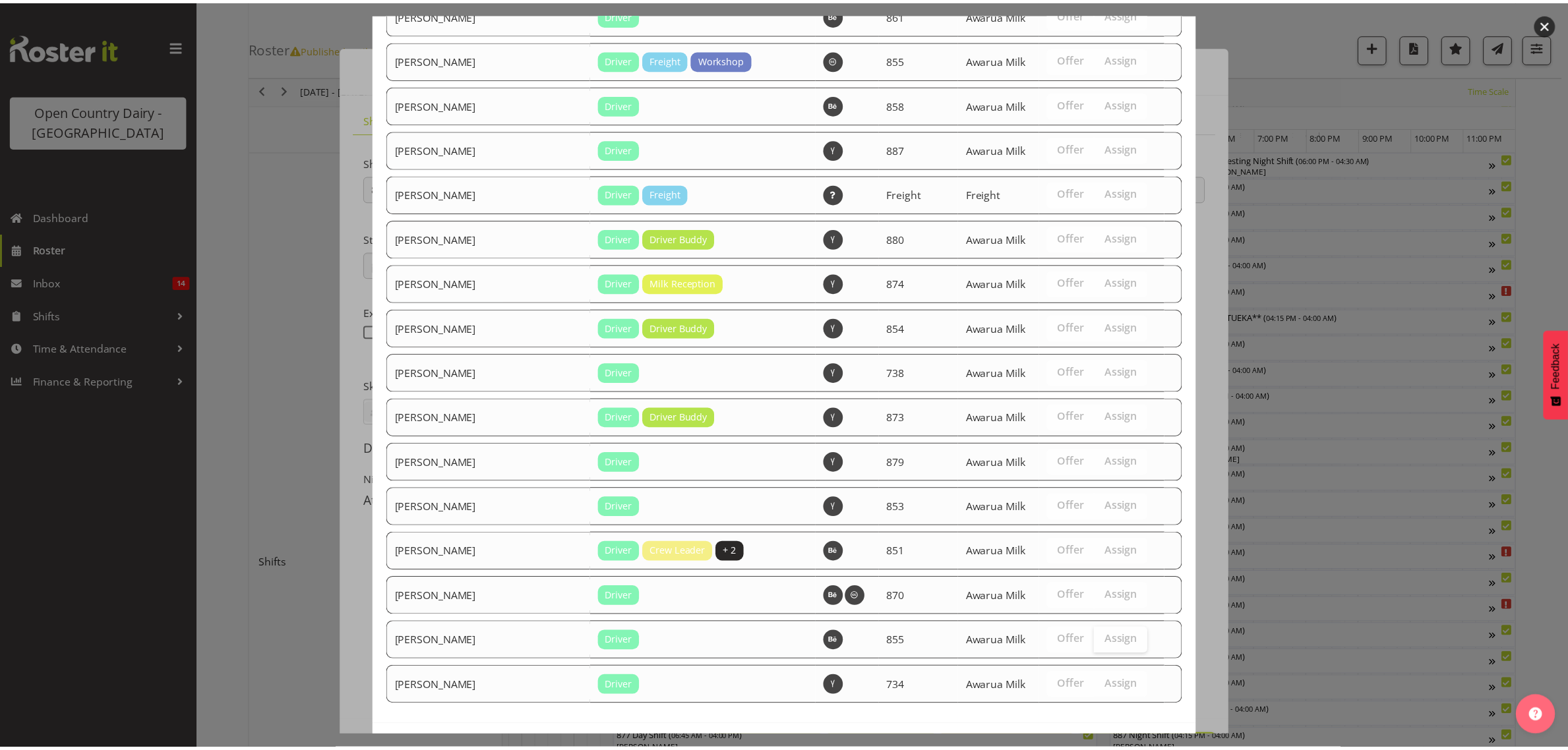
scroll to position [1066, 0]
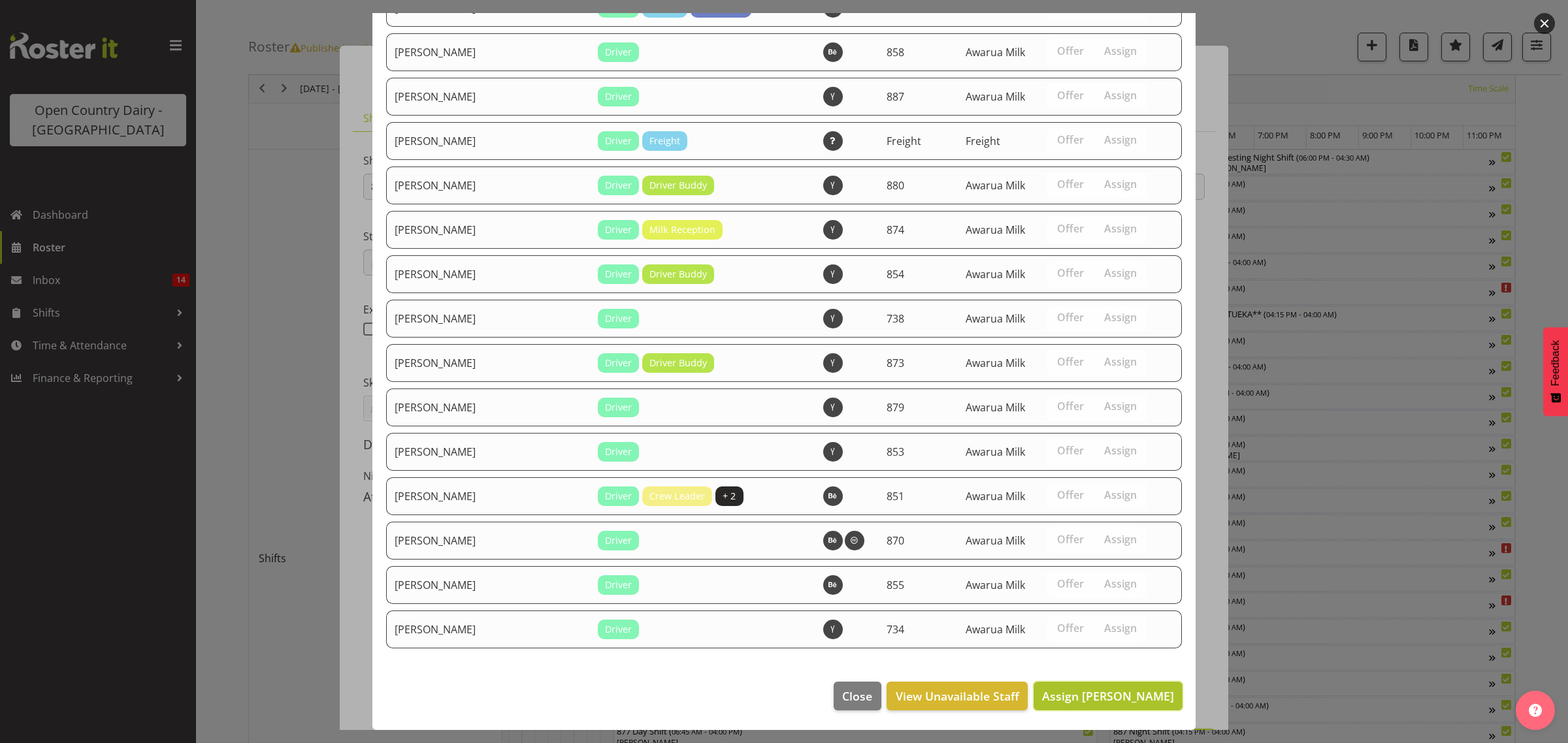
click at [1092, 699] on span "Assign [PERSON_NAME]" at bounding box center [1108, 697] width 132 height 16
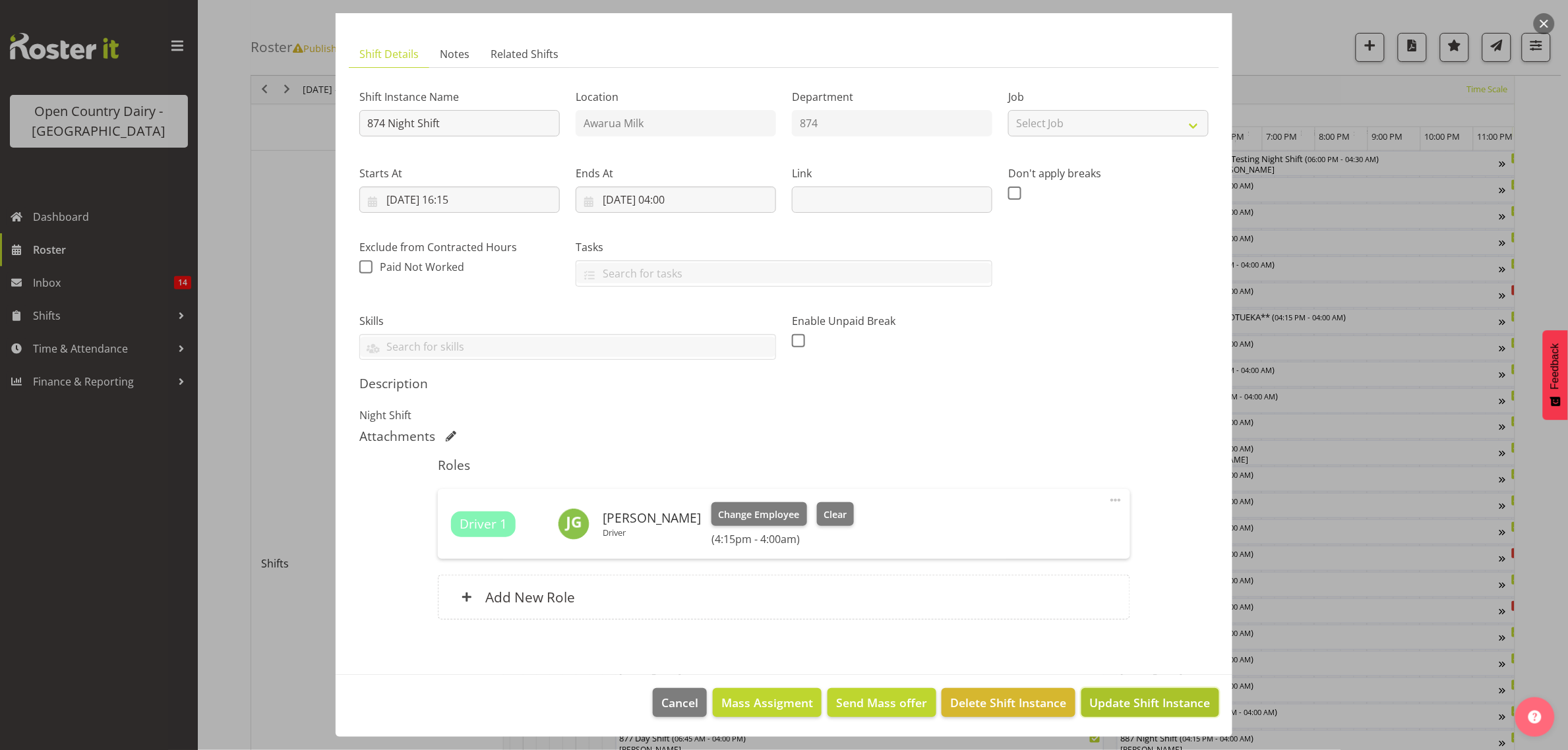
click at [1118, 707] on span "Update Shift Instance" at bounding box center [1150, 702] width 121 height 17
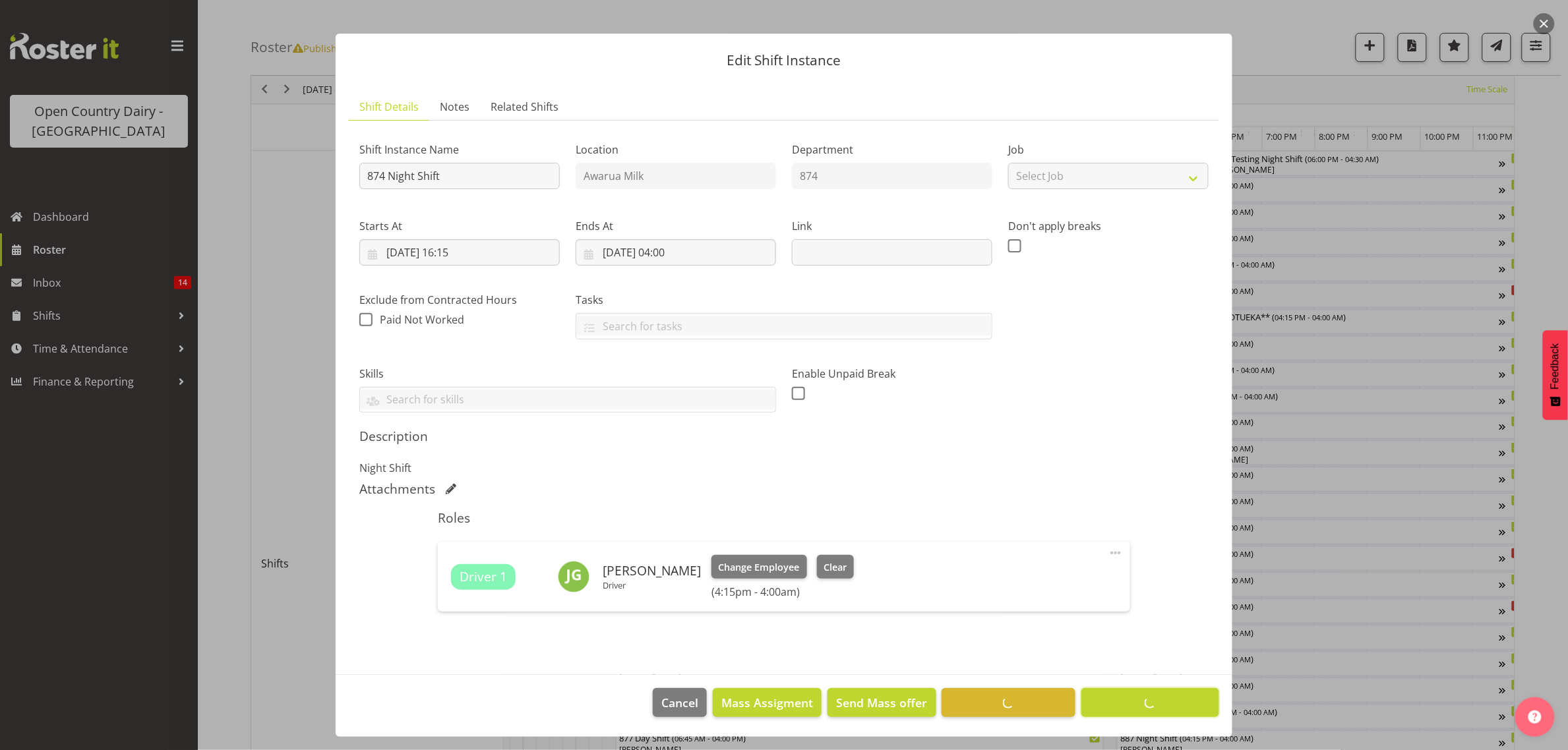
scroll to position [0, 0]
